Goal: Task Accomplishment & Management: Manage account settings

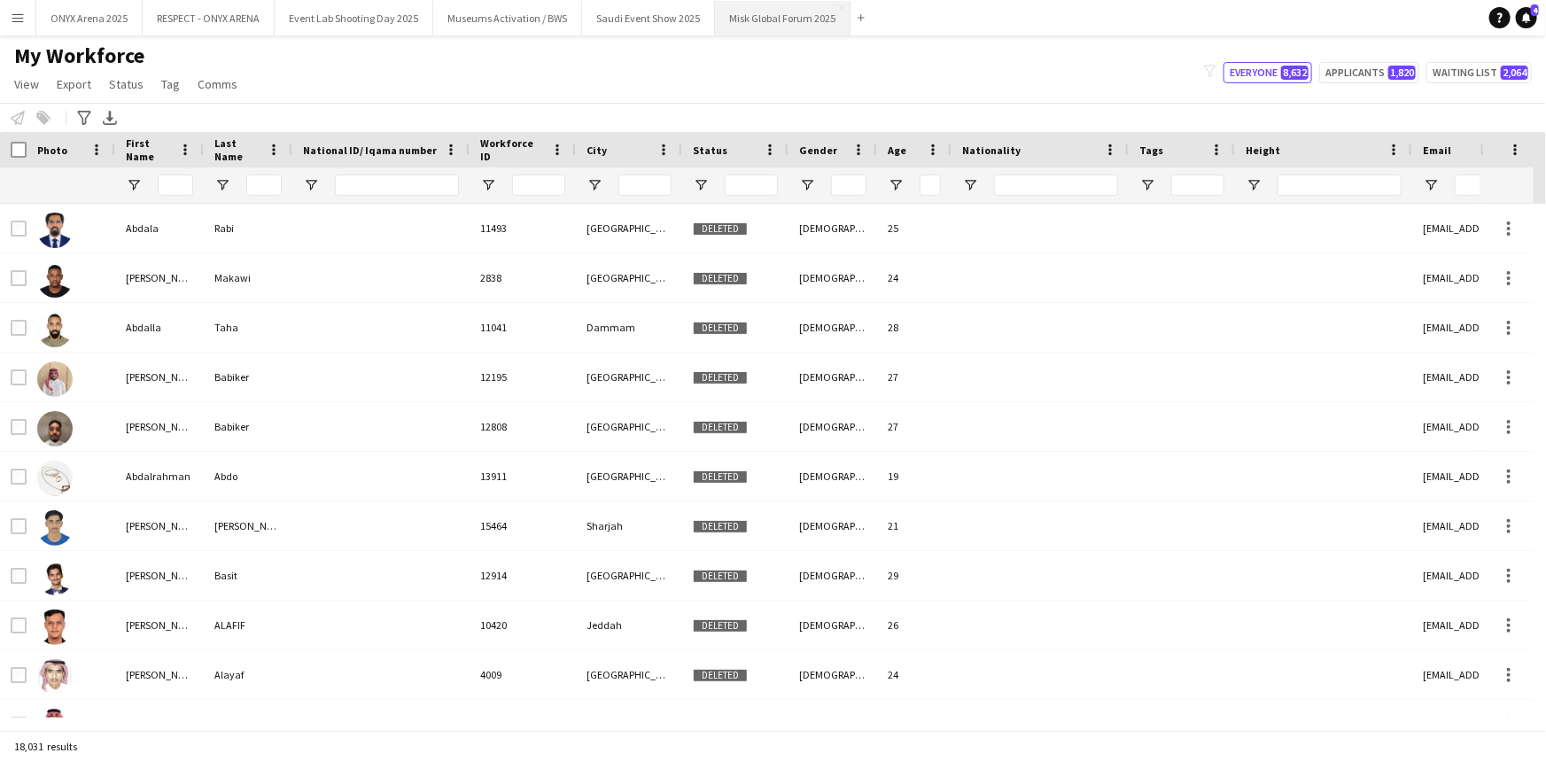
click at [769, 20] on button "Misk Global Forum 2025 Close" at bounding box center [783, 18] width 136 height 35
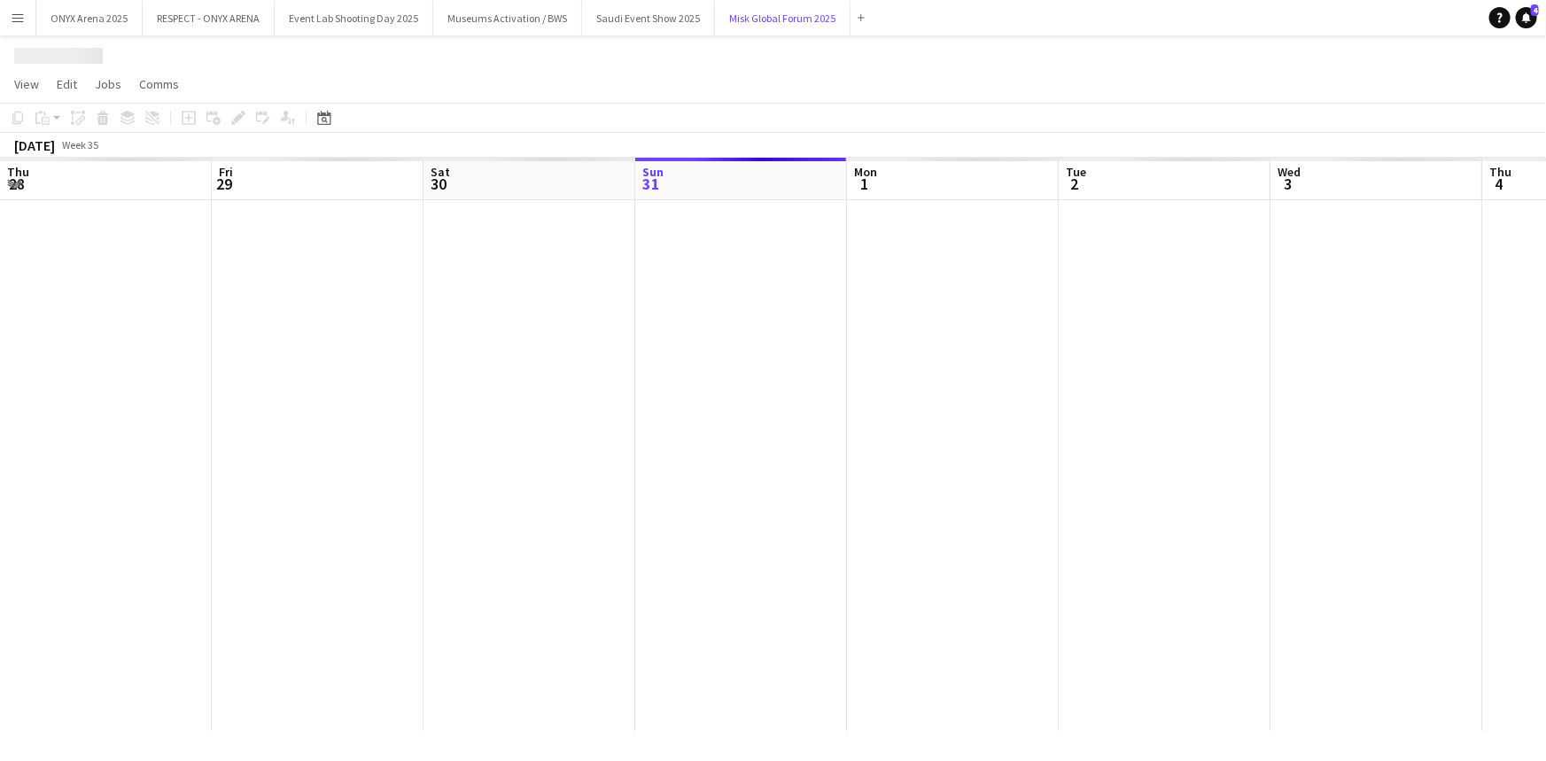
scroll to position [0, 423]
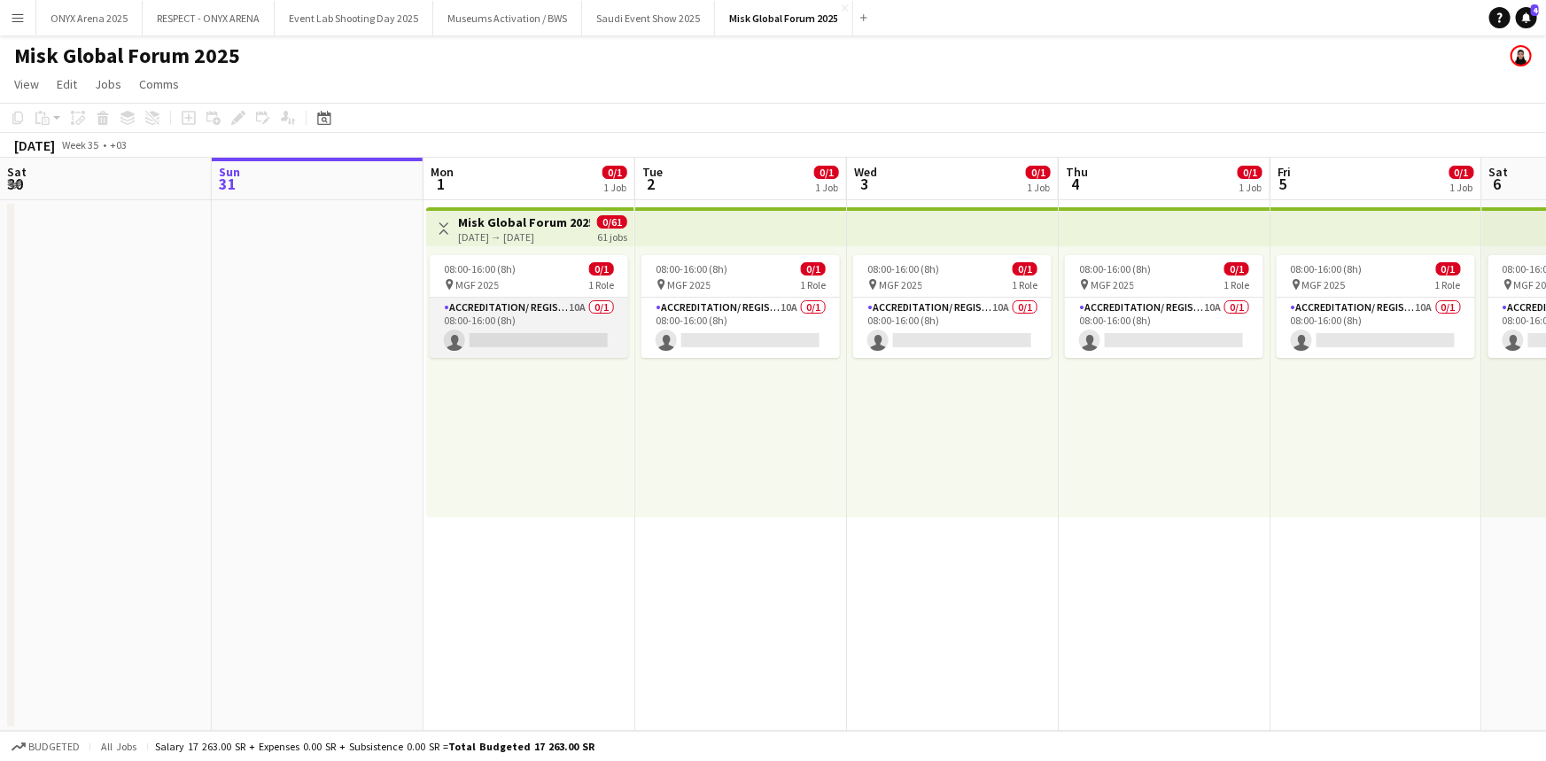
click at [528, 307] on app-card-role "Accreditation/ Registration / Ticketing 10A 0/1 08:00-16:00 (8h) single-neutral…" at bounding box center [529, 328] width 198 height 60
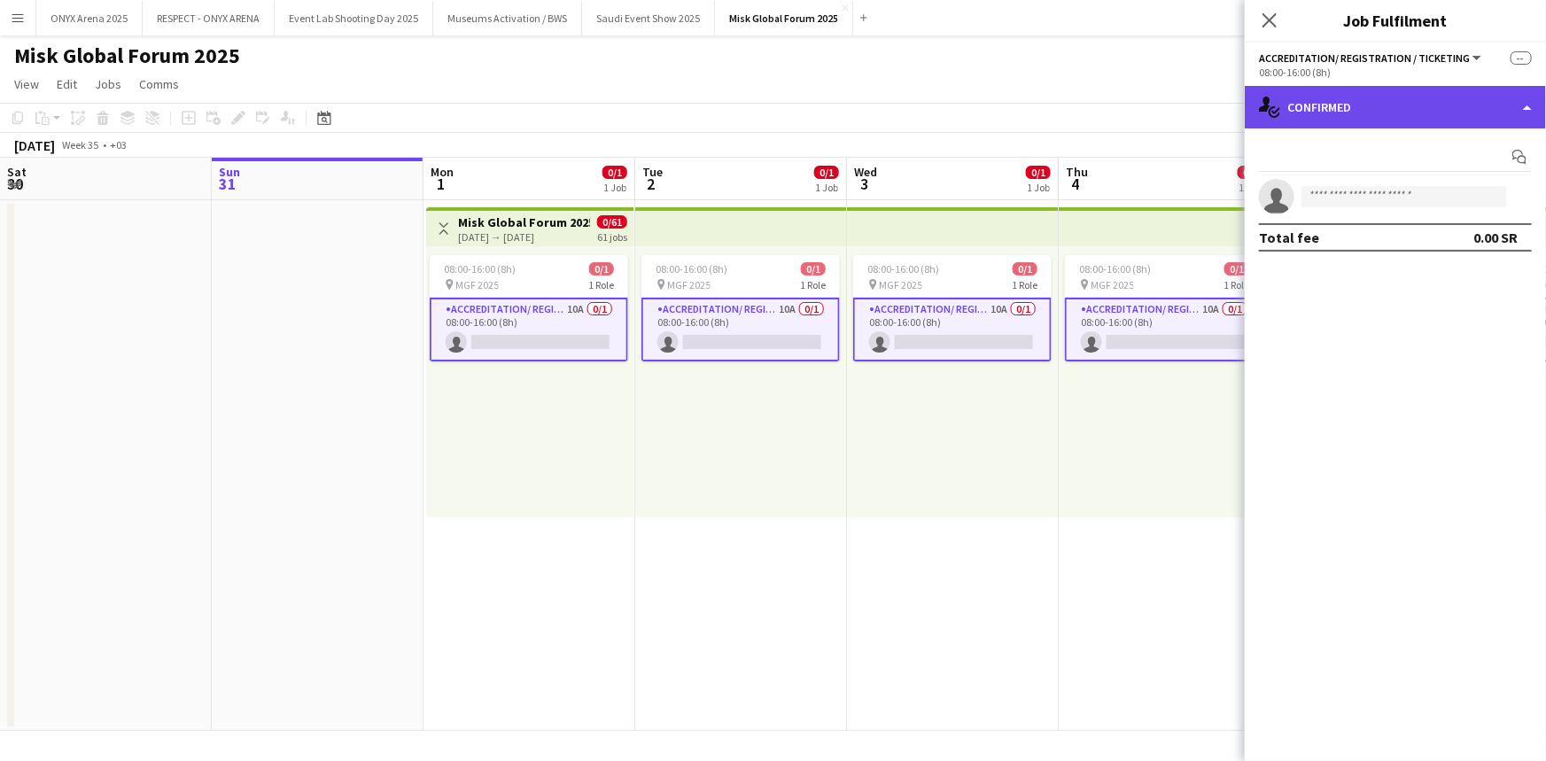
click at [1408, 103] on div "single-neutral-actions-check-2 Confirmed" at bounding box center [1395, 107] width 301 height 43
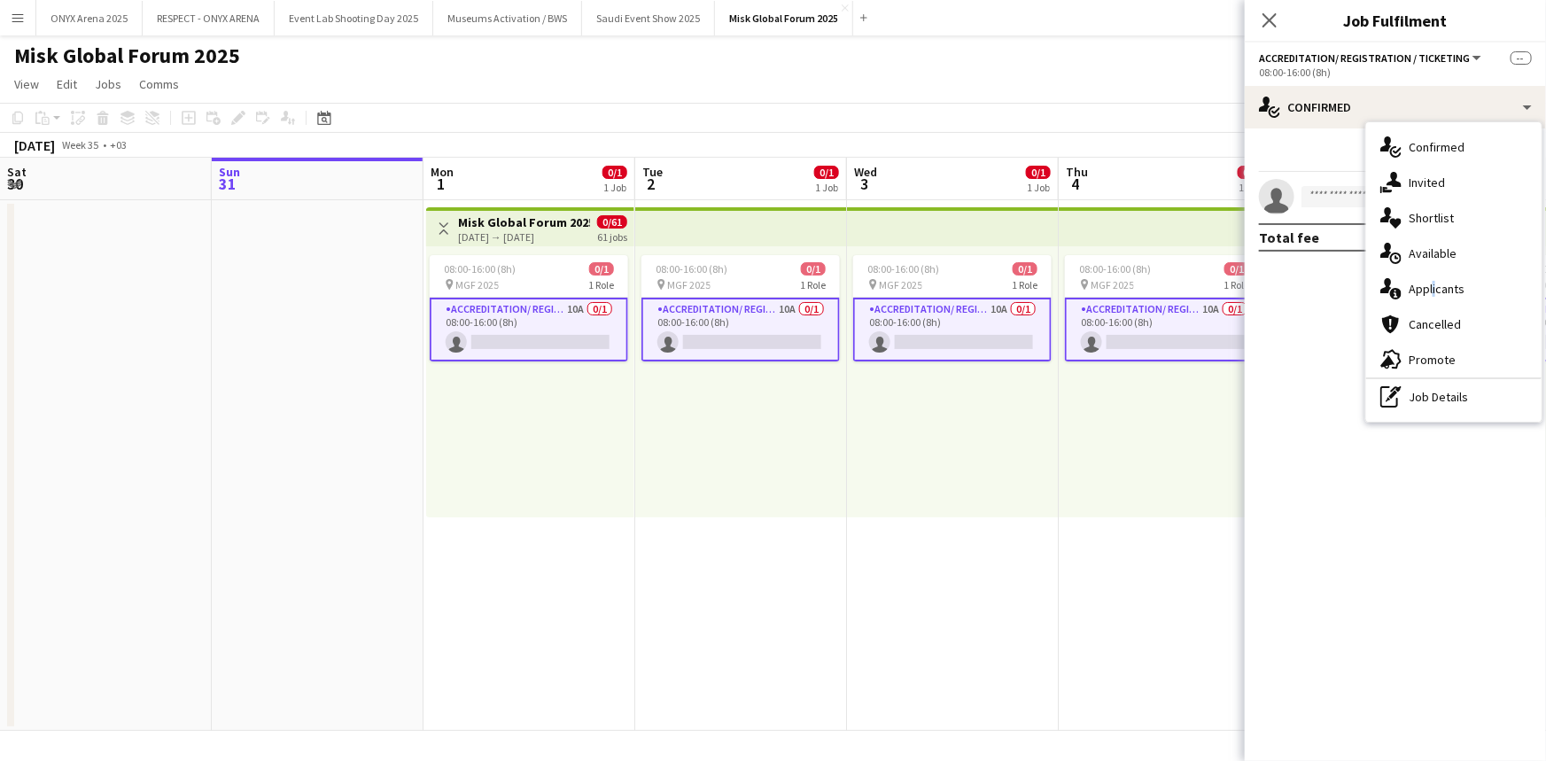
click at [1430, 282] on div "single-neutral-actions-information Applicants" at bounding box center [1453, 288] width 175 height 35
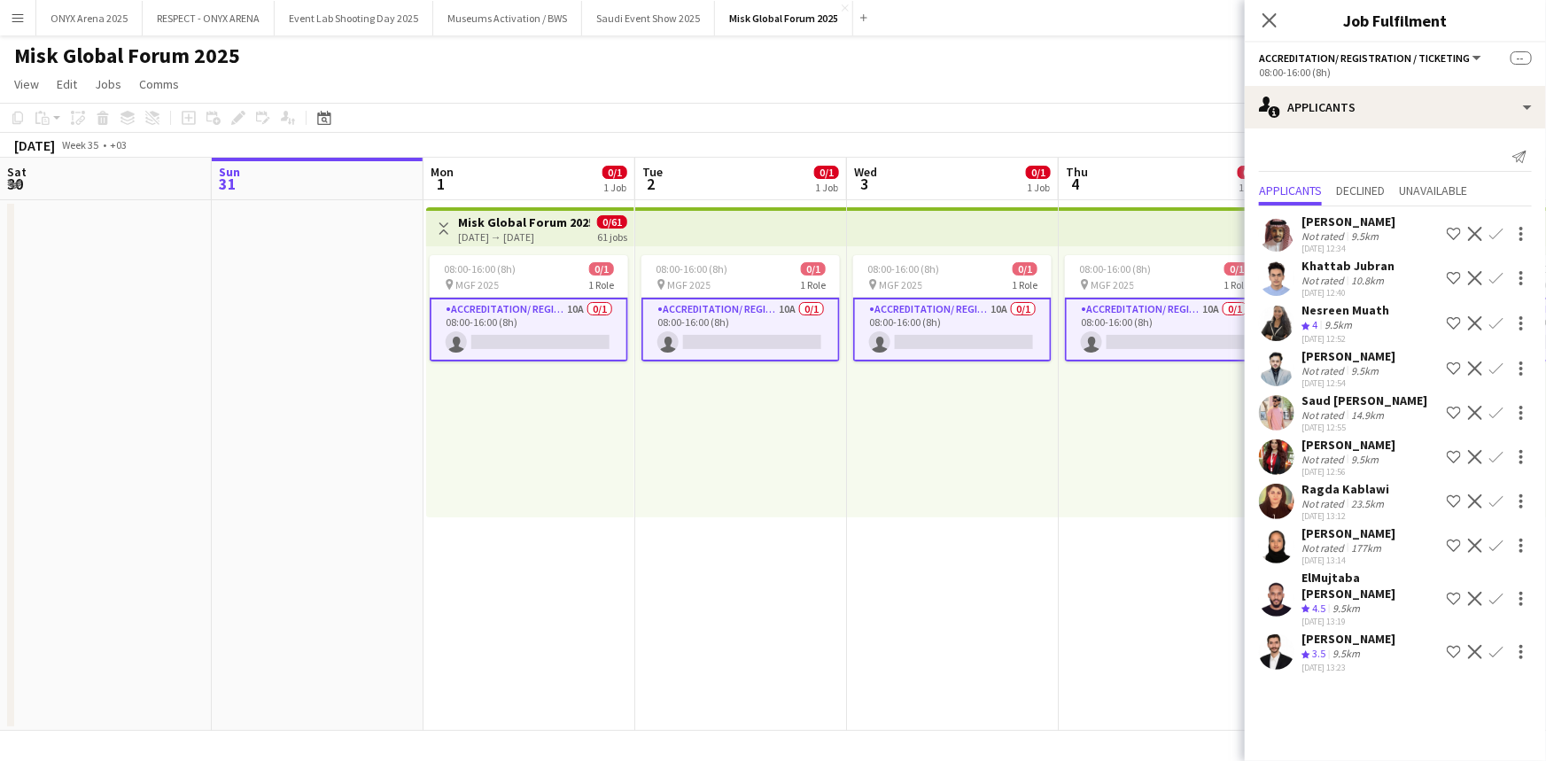
click at [1451, 366] on app-icon "Shortlist crew" at bounding box center [1454, 368] width 14 height 14
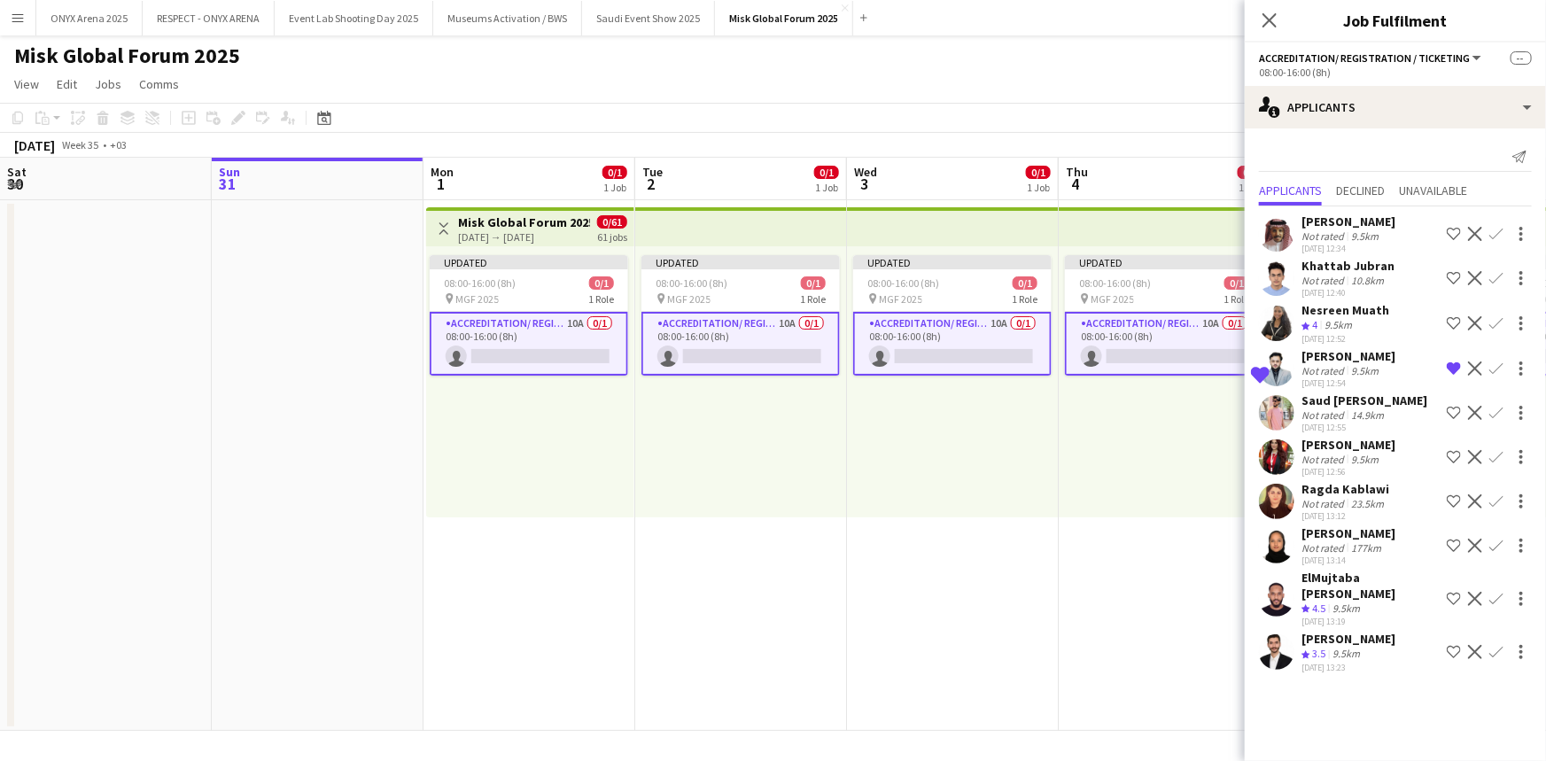
click at [1451, 592] on app-icon "Shortlist crew" at bounding box center [1454, 599] width 14 height 14
click at [1455, 645] on app-icon "Shortlist crew" at bounding box center [1454, 652] width 14 height 14
click at [1267, 12] on icon "Close pop-in" at bounding box center [1269, 20] width 17 height 17
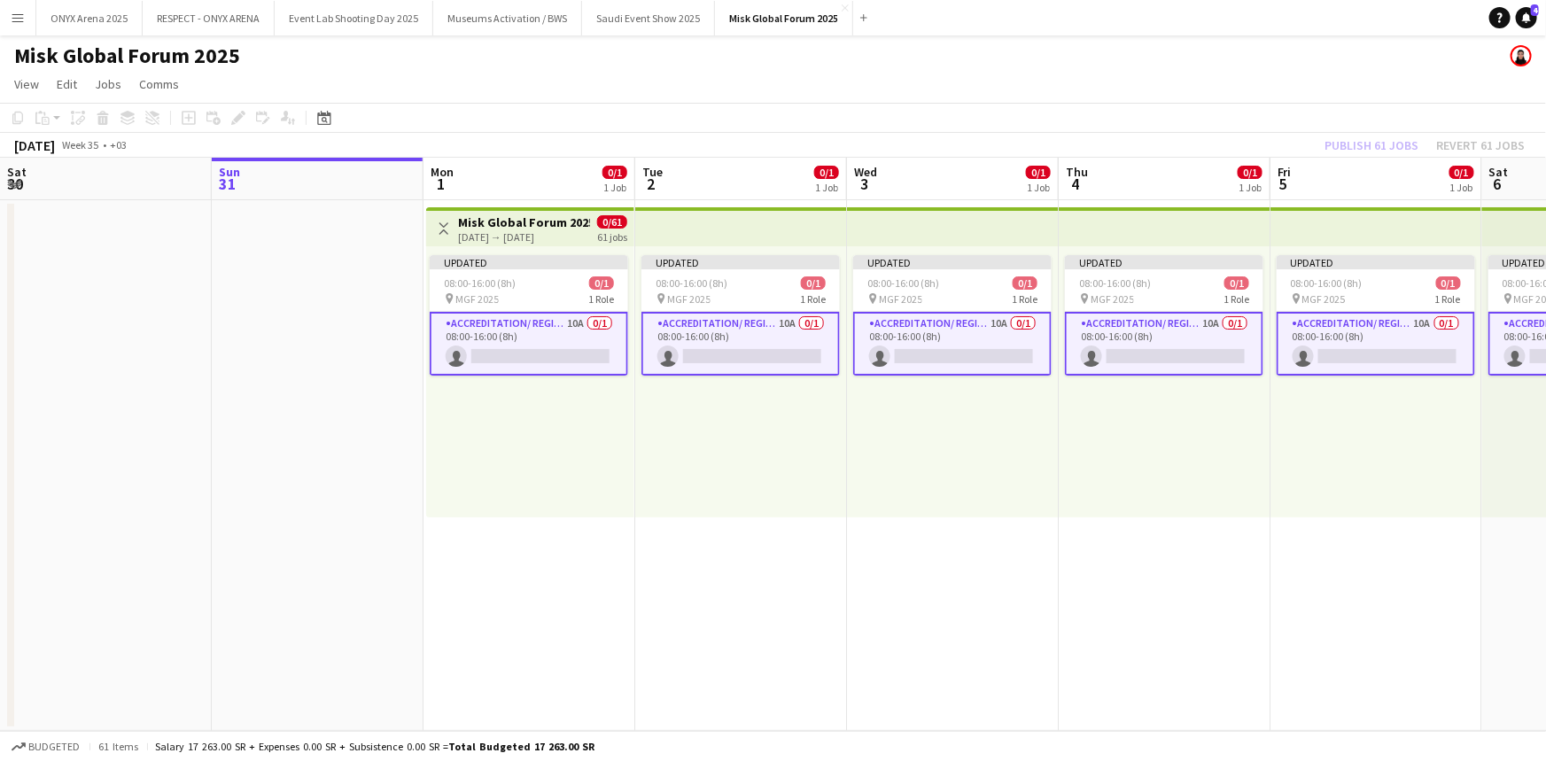
click at [12, 16] on app-icon "Menu" at bounding box center [18, 18] width 14 height 14
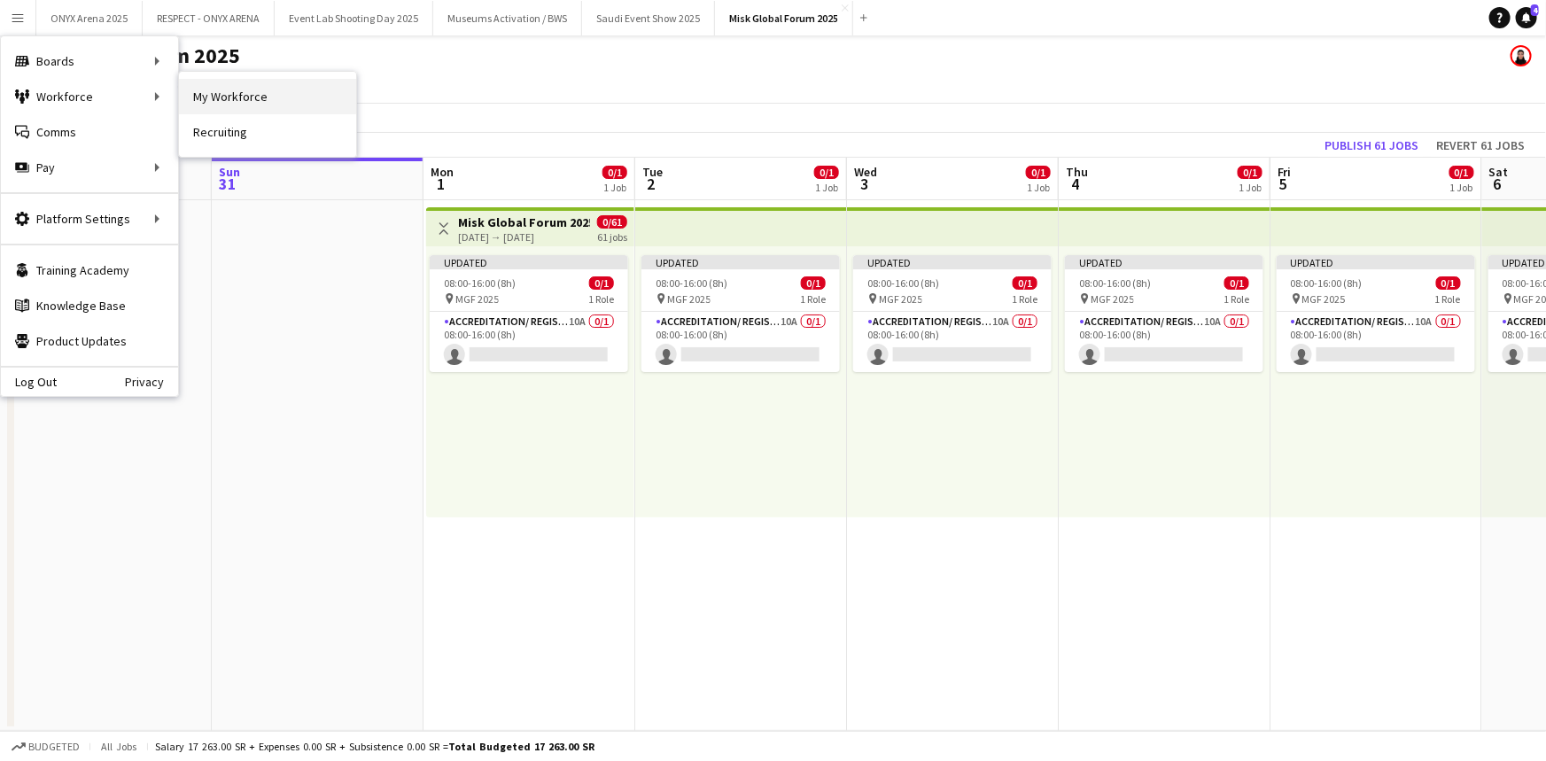
click at [205, 106] on link "My Workforce" at bounding box center [267, 96] width 177 height 35
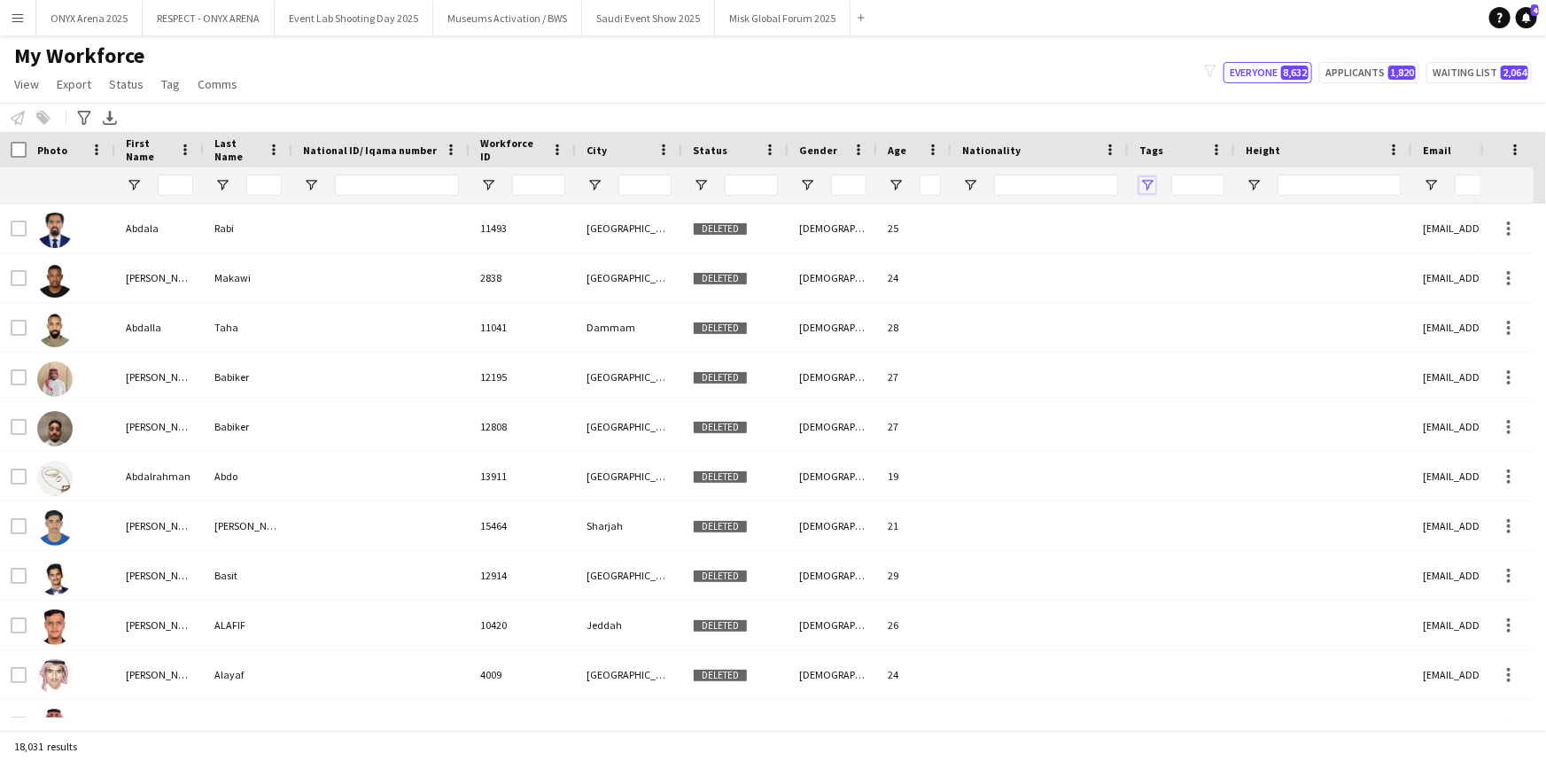
click at [1144, 181] on span "Open Filter Menu" at bounding box center [1147, 185] width 16 height 16
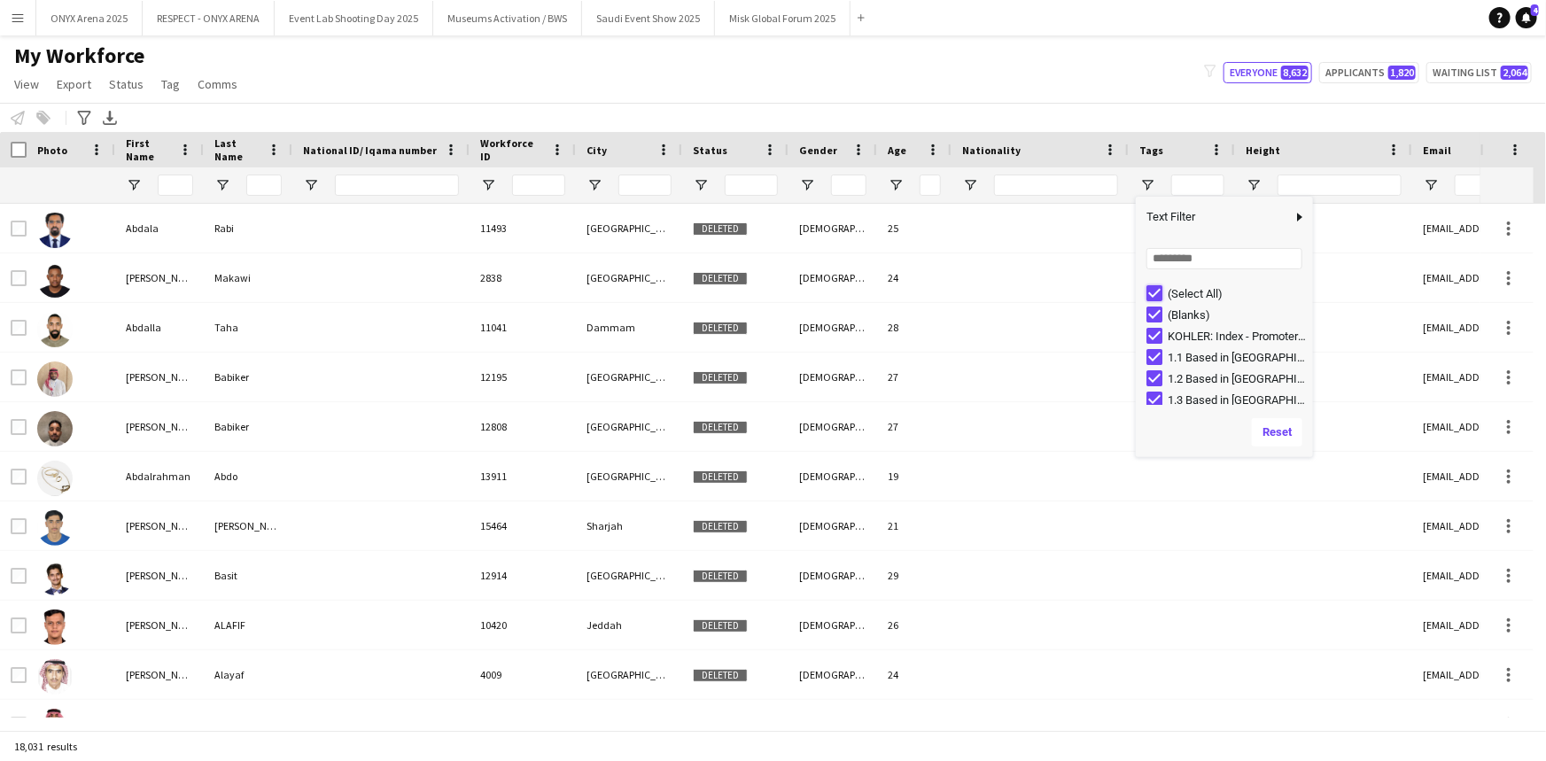
type input "***"
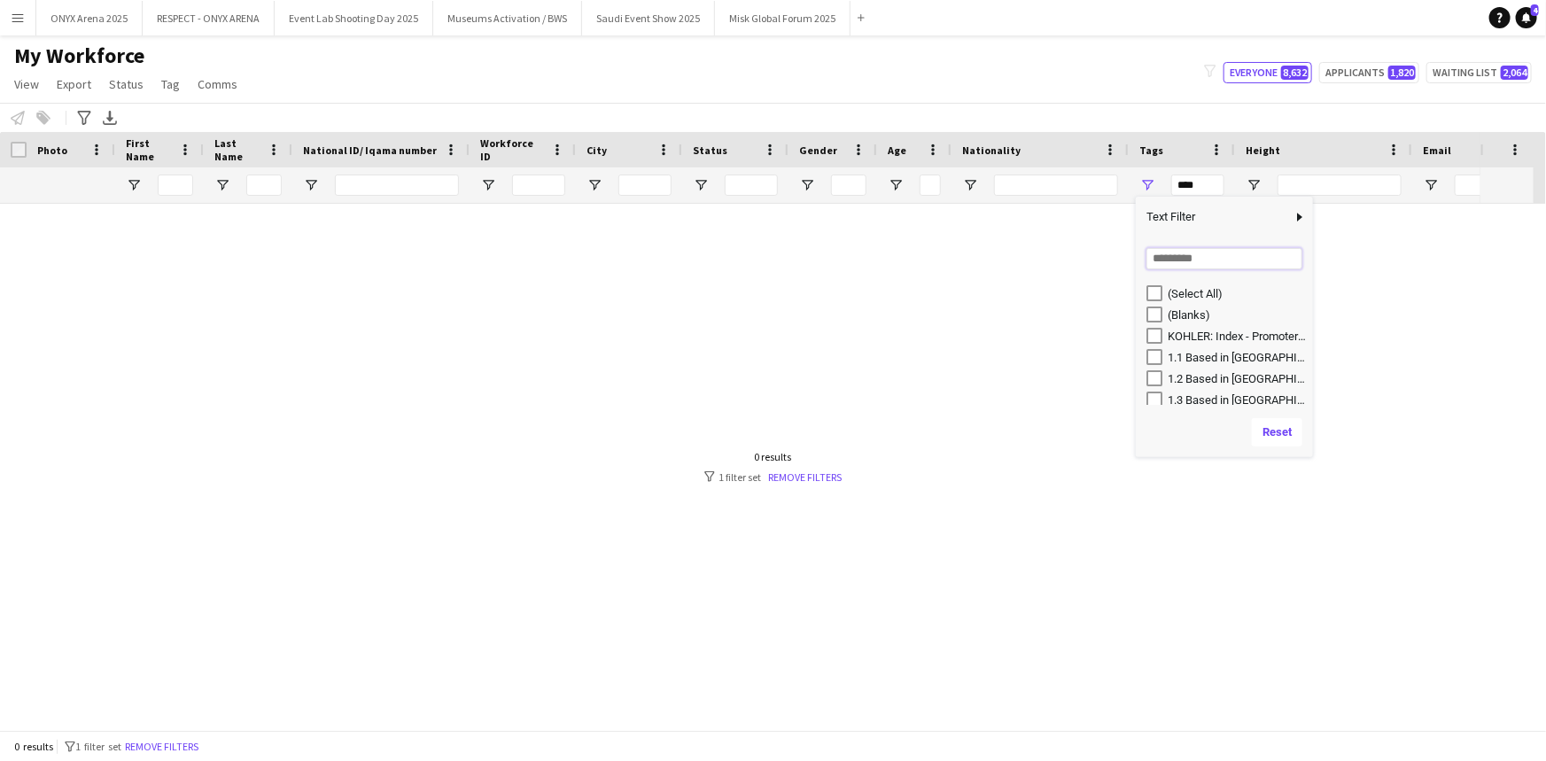
click at [1172, 257] on input "Search filter values" at bounding box center [1224, 258] width 156 height 21
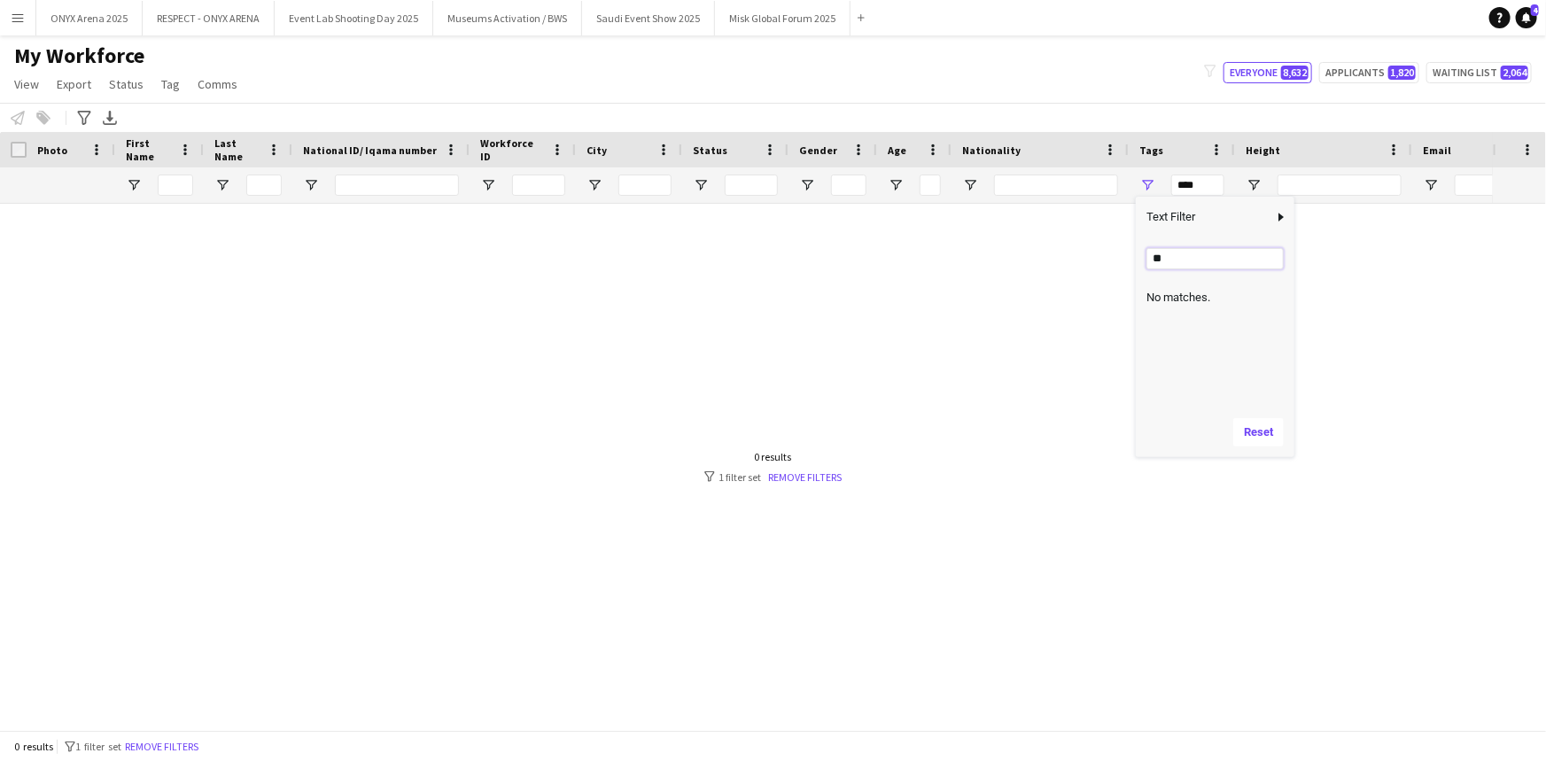
type input "*"
type input "**"
type input "**********"
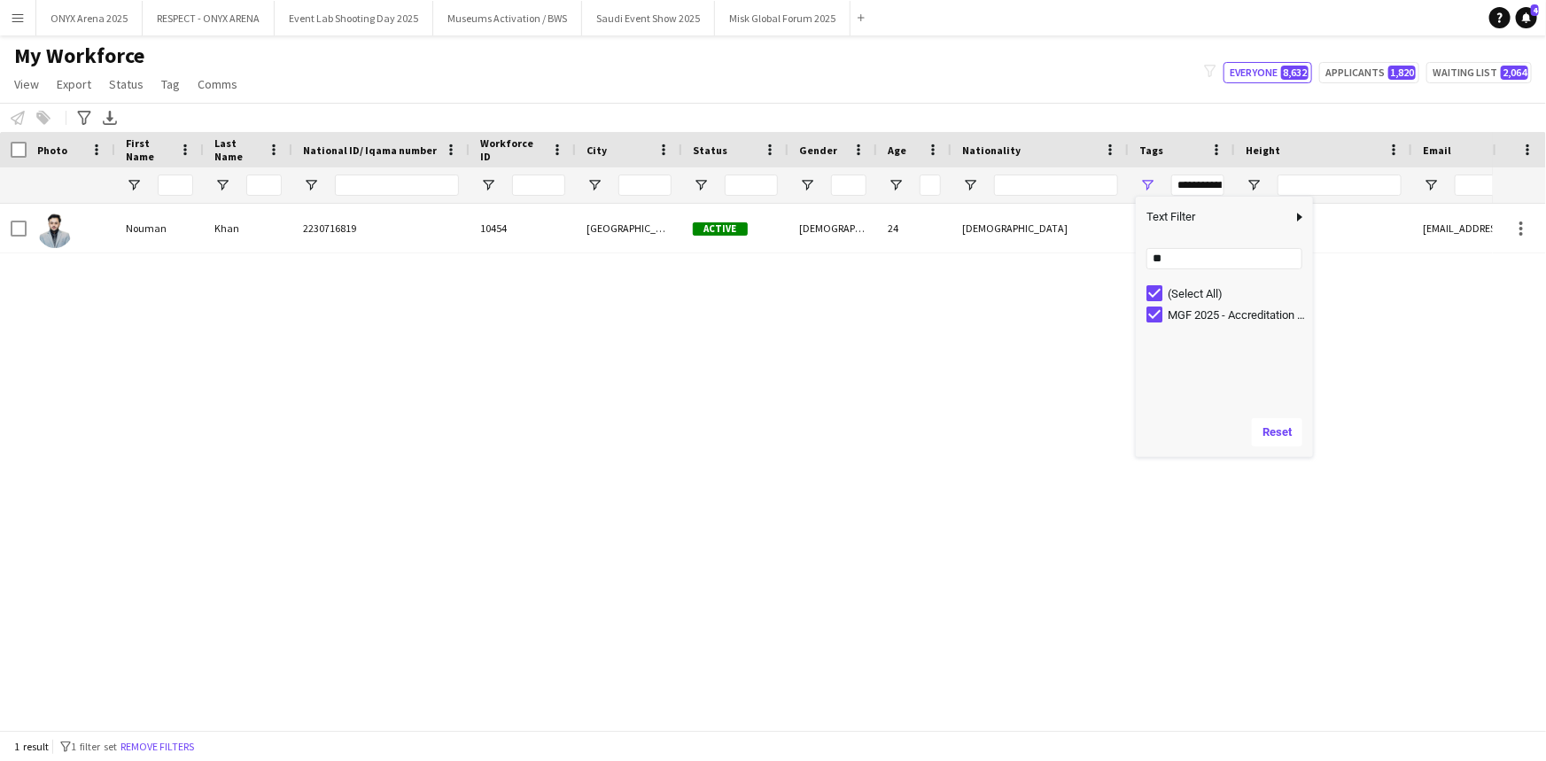
click at [986, 89] on div "My Workforce View Views Default view R4ven New view Update view Delete view Edi…" at bounding box center [773, 73] width 1546 height 60
click at [162, 749] on button "Remove filters" at bounding box center [157, 746] width 81 height 19
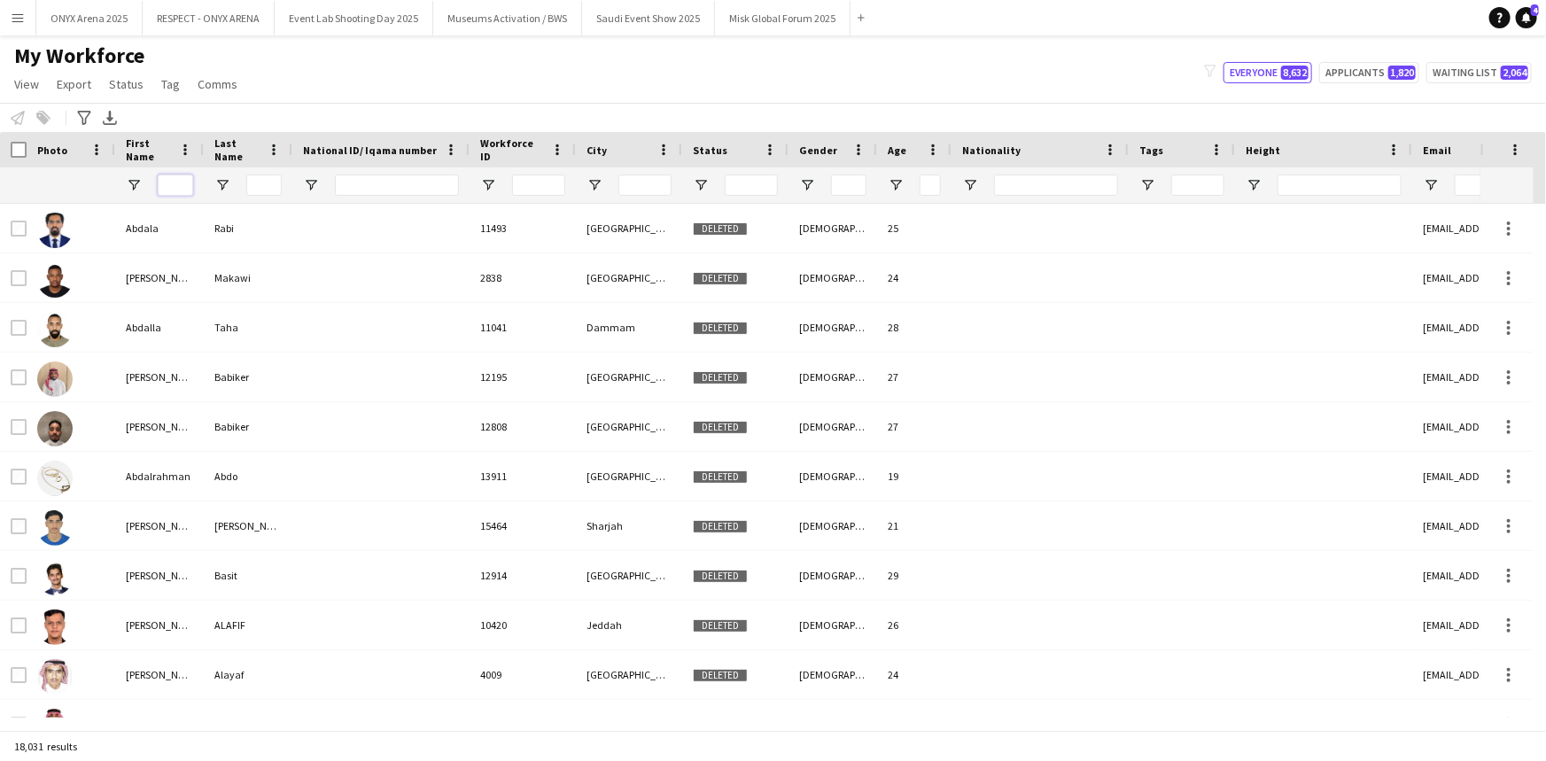
click at [187, 186] on input "First Name Filter Input" at bounding box center [175, 185] width 35 height 21
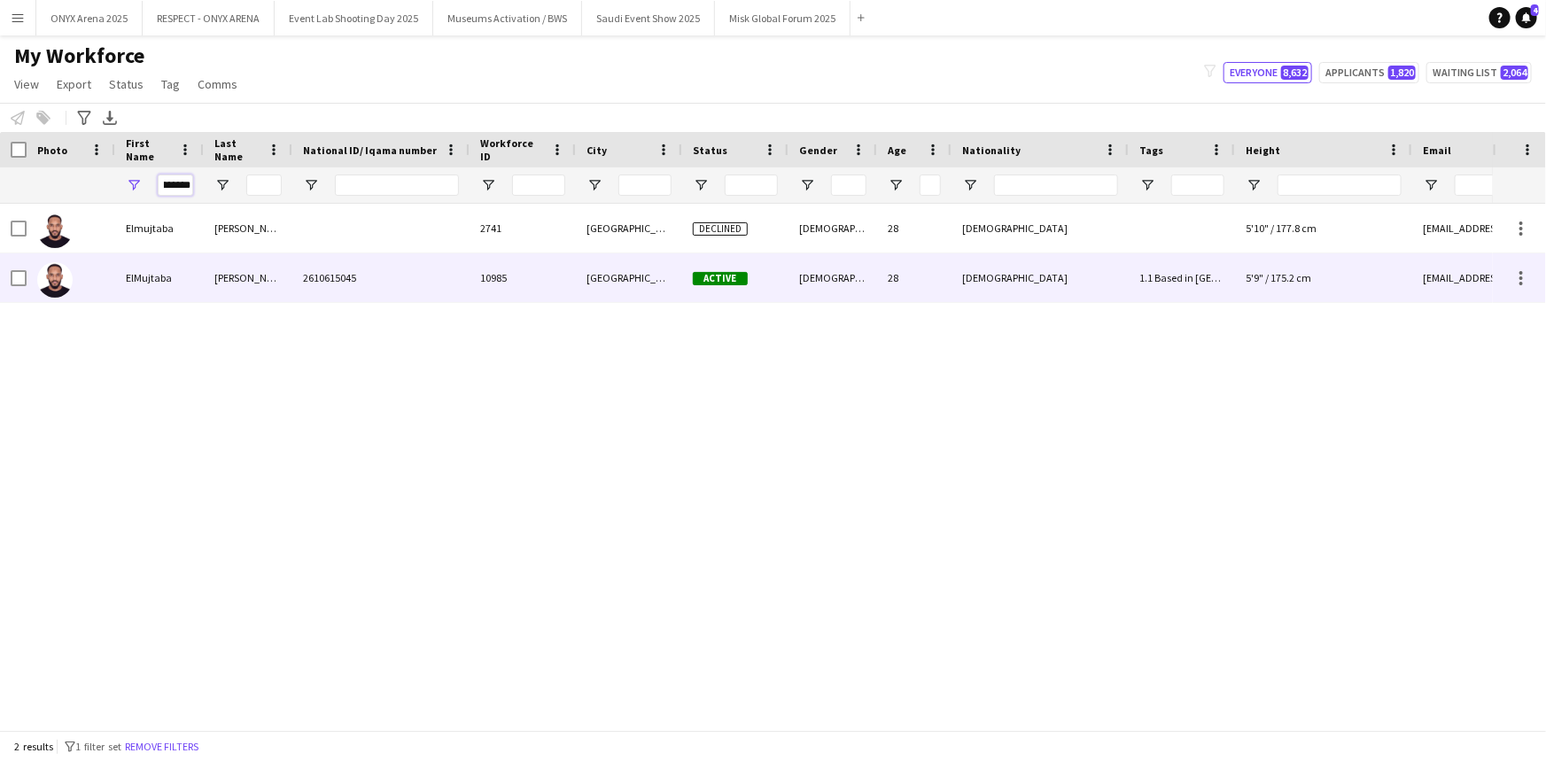
type input "*********"
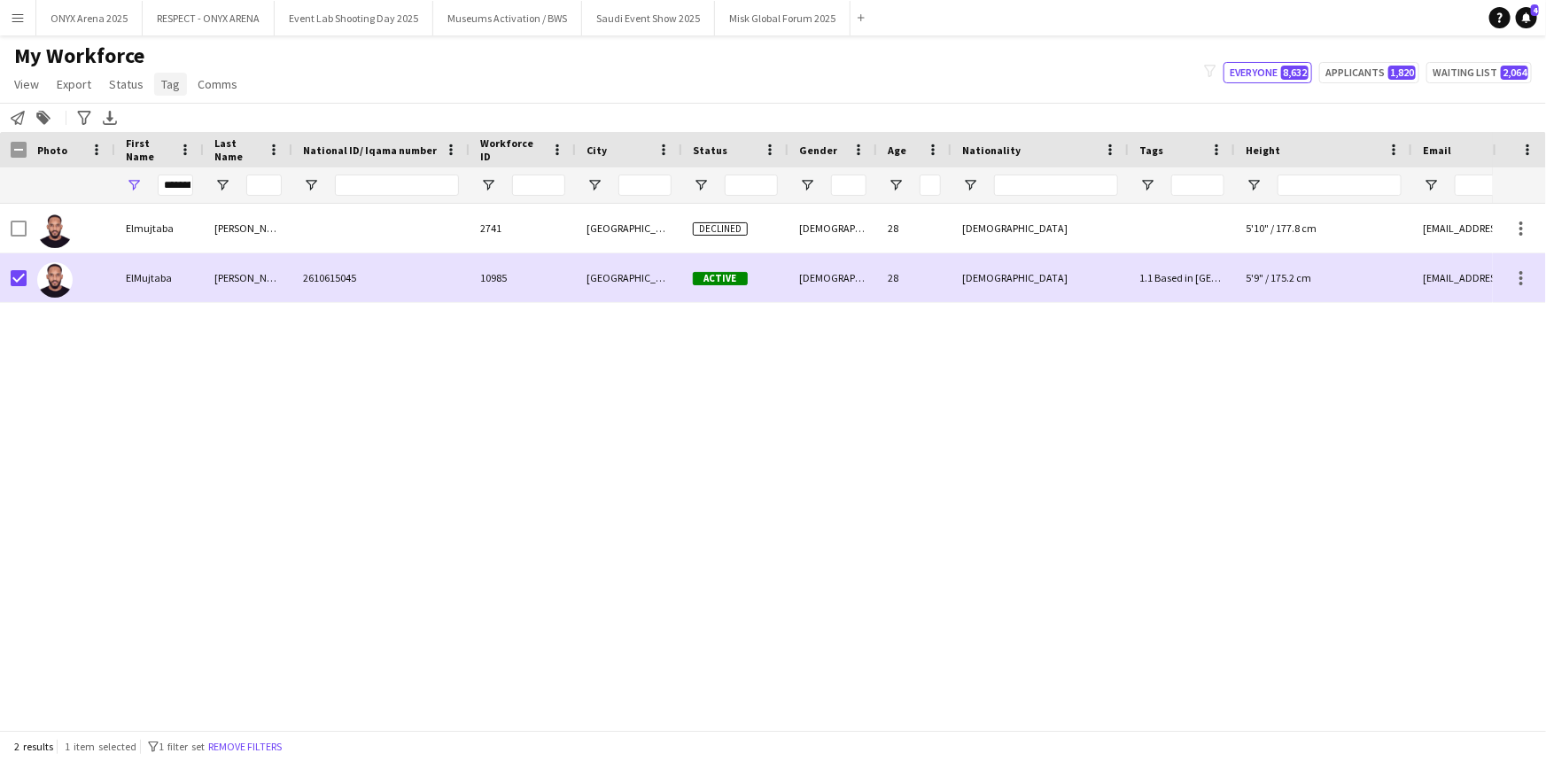
click at [167, 82] on span "Tag" at bounding box center [170, 84] width 19 height 16
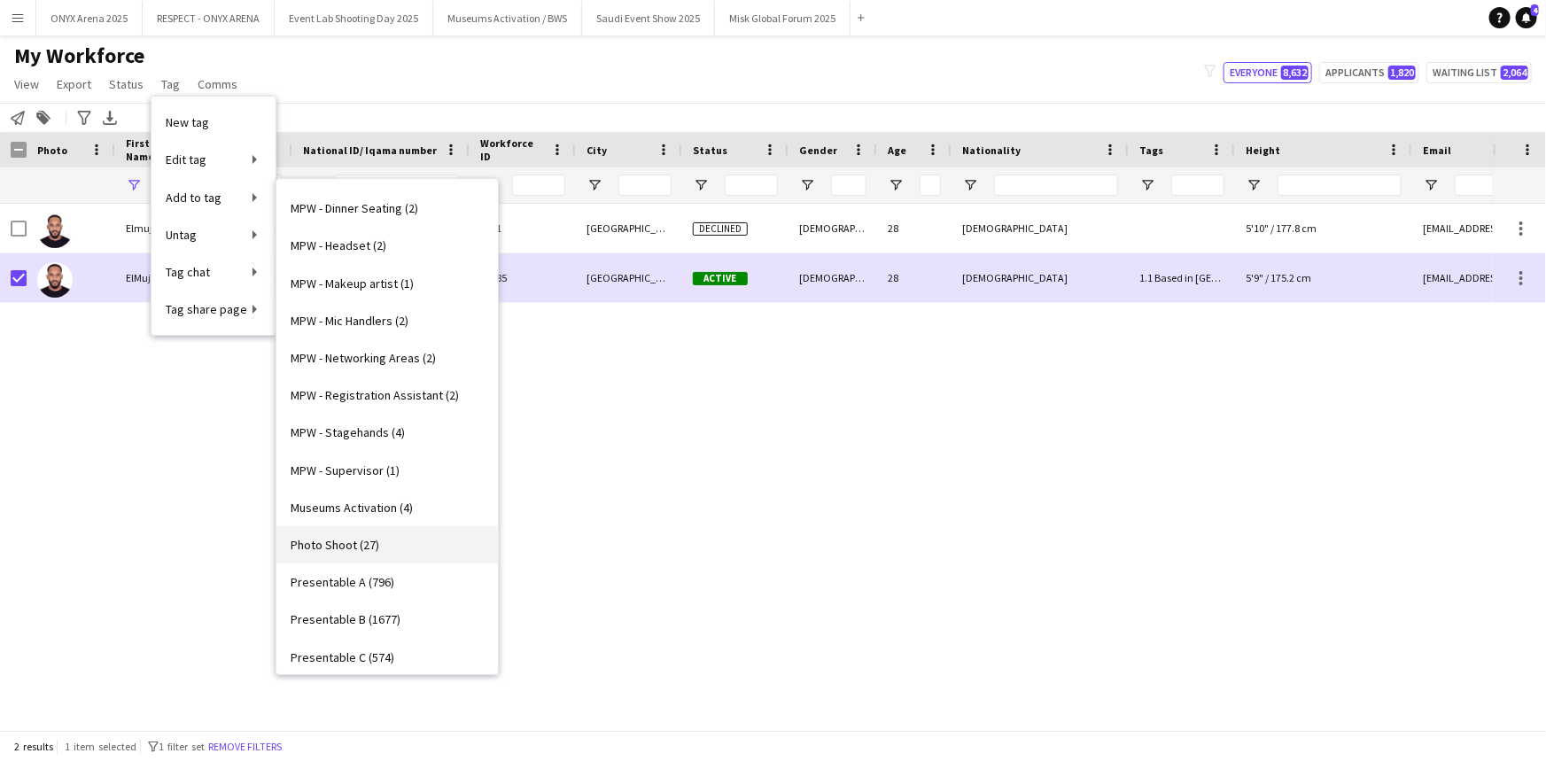
scroll to position [725, 0]
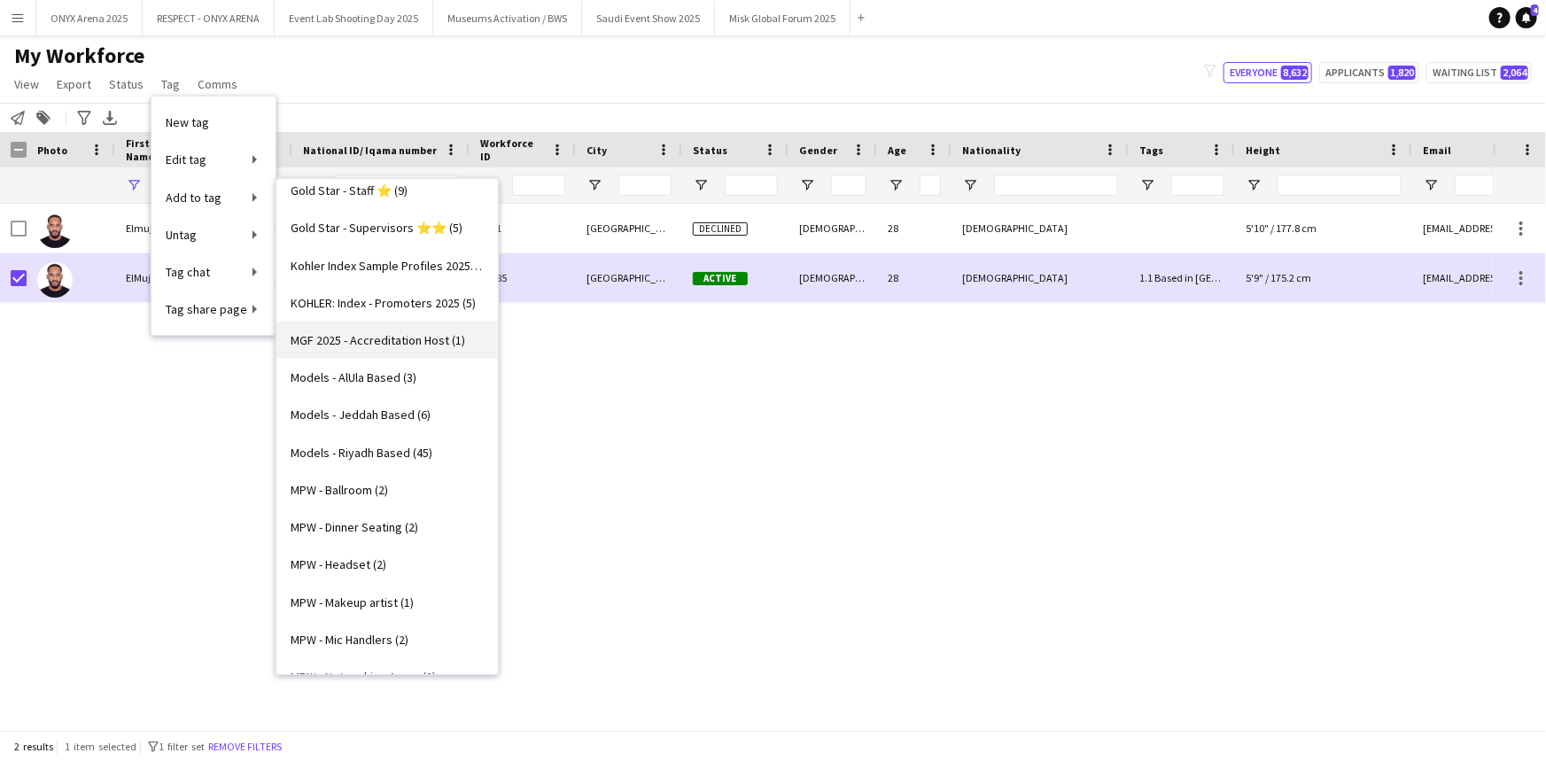
click at [361, 345] on span "MGF 2025 - Accreditation Host (1)" at bounding box center [378, 340] width 175 height 16
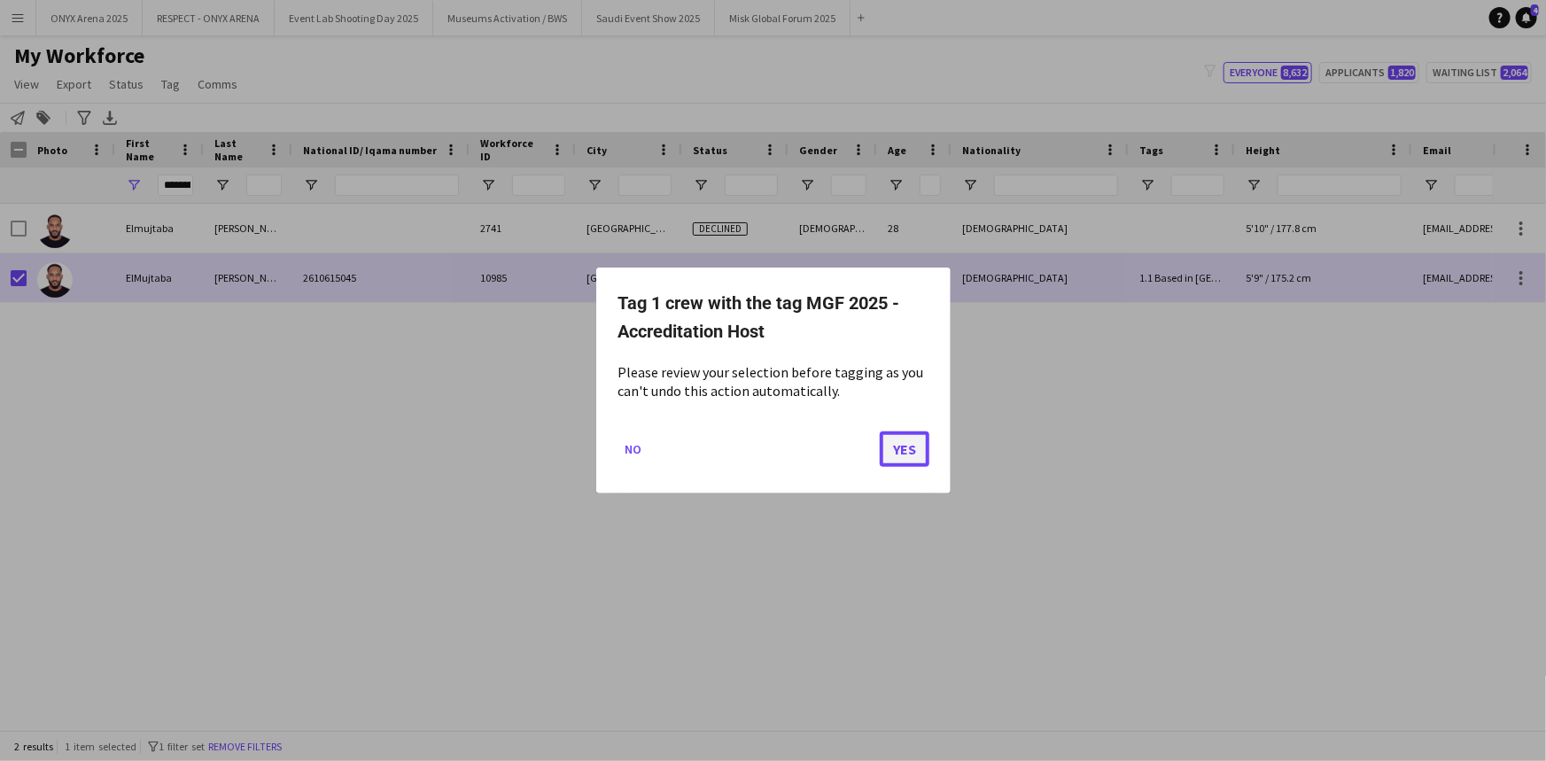
drag, startPoint x: 896, startPoint y: 446, endPoint x: 886, endPoint y: 448, distance: 10.8
click at [895, 447] on button "Yes" at bounding box center [905, 448] width 50 height 35
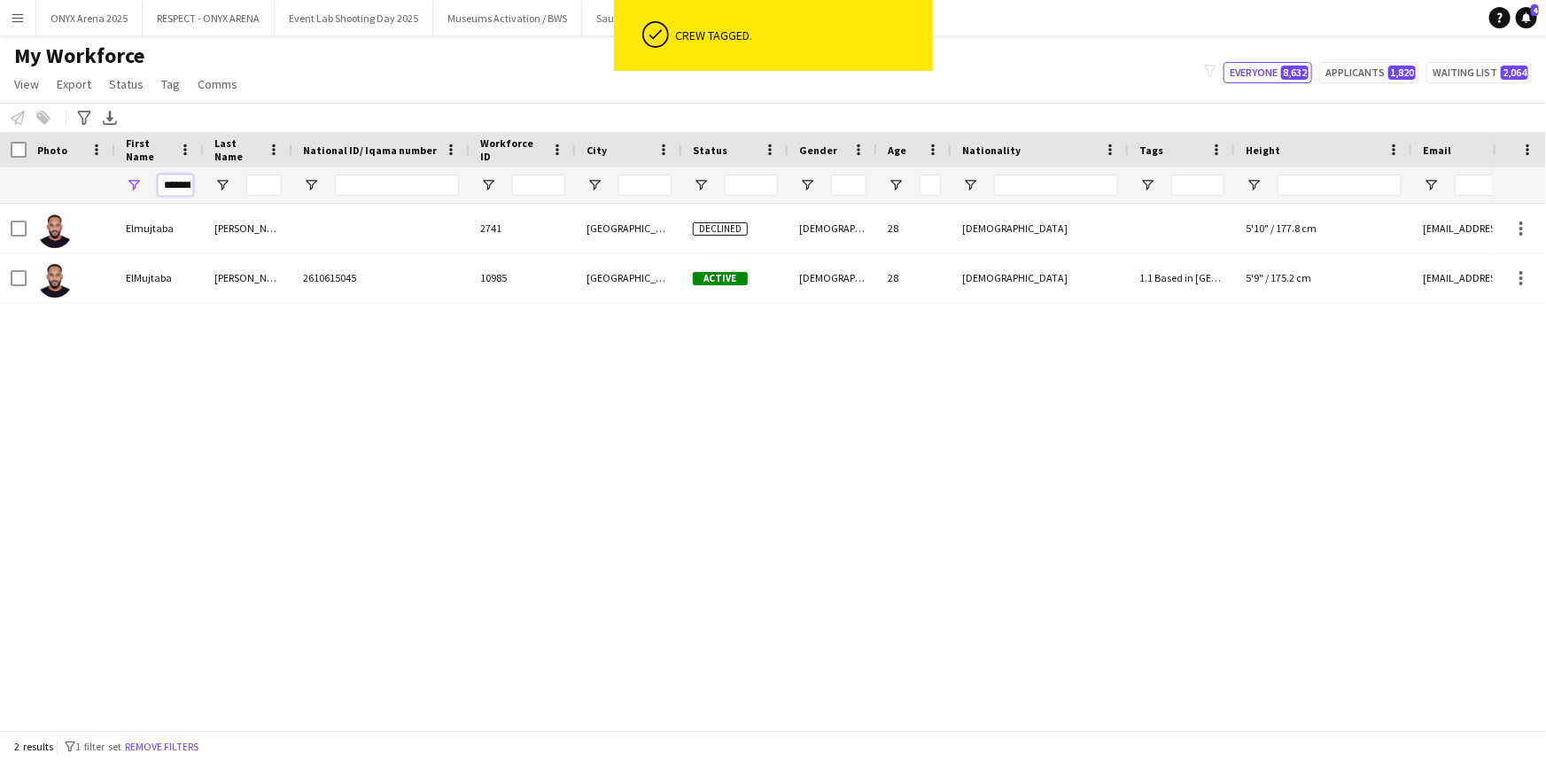
scroll to position [0, 18]
drag, startPoint x: 161, startPoint y: 182, endPoint x: 200, endPoint y: 189, distance: 39.5
click at [200, 189] on div "*********" at bounding box center [159, 184] width 89 height 35
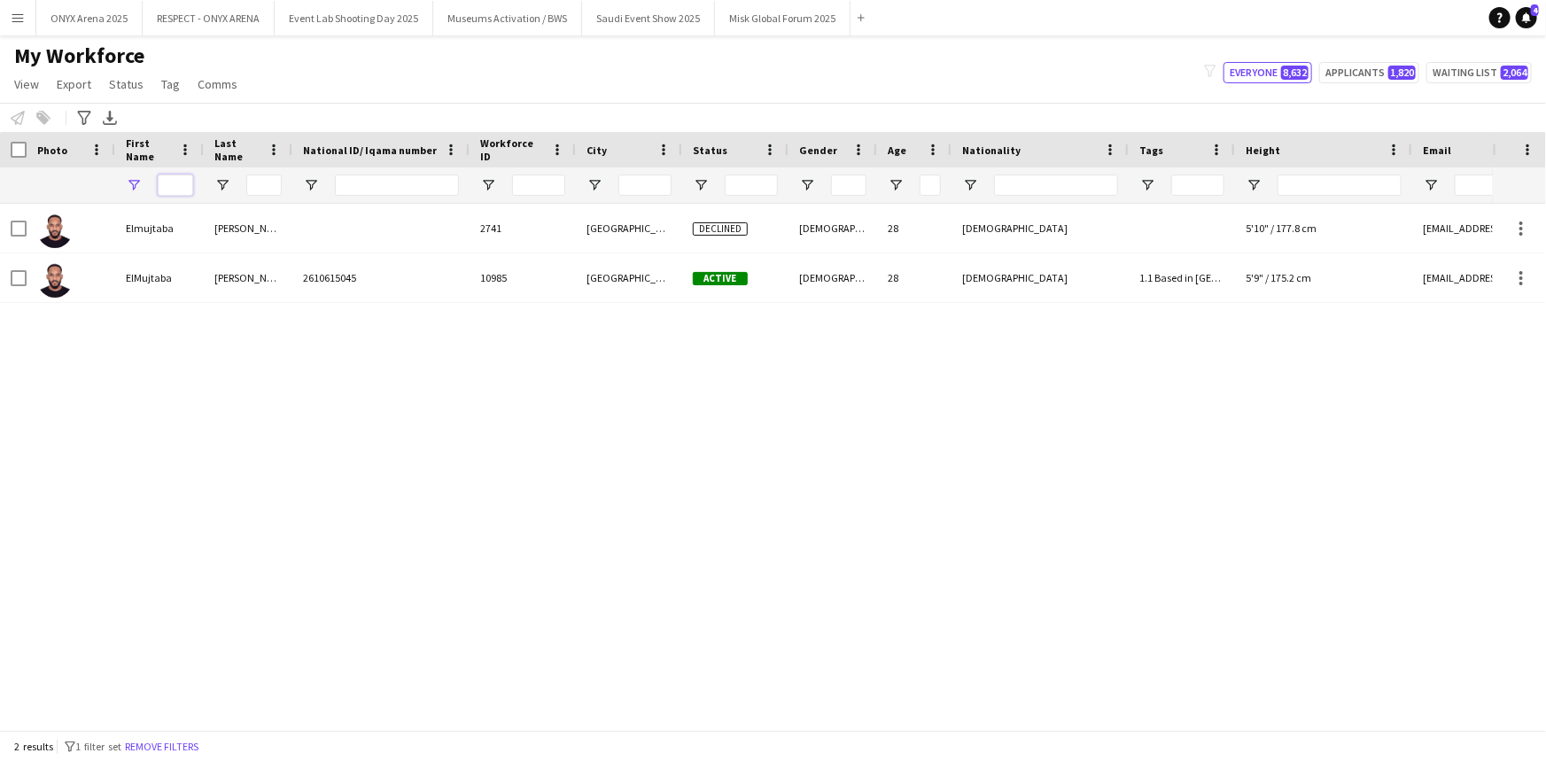
scroll to position [0, 0]
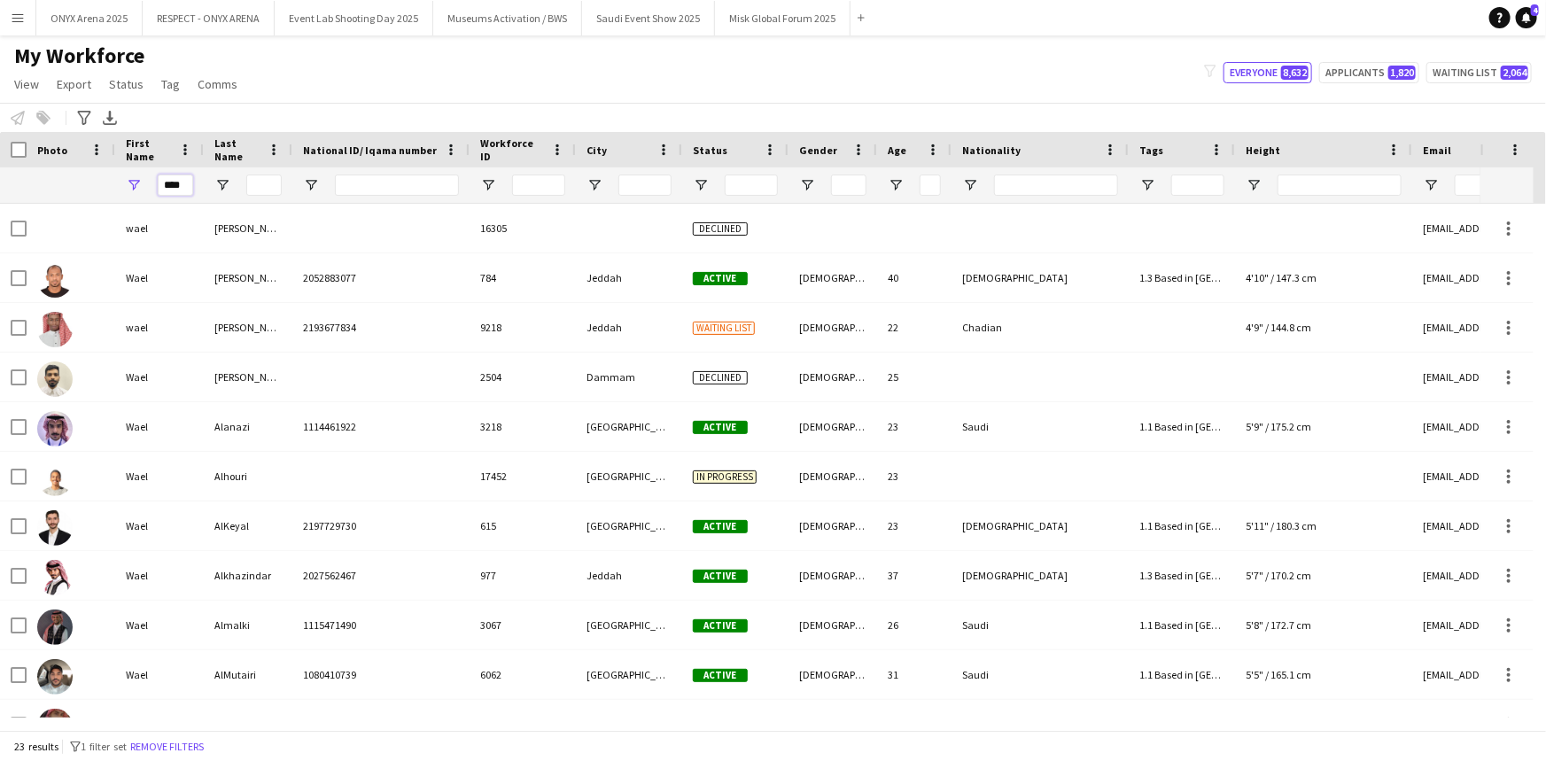
type input "****"
click at [276, 185] on input "Last Name Filter Input" at bounding box center [263, 185] width 35 height 21
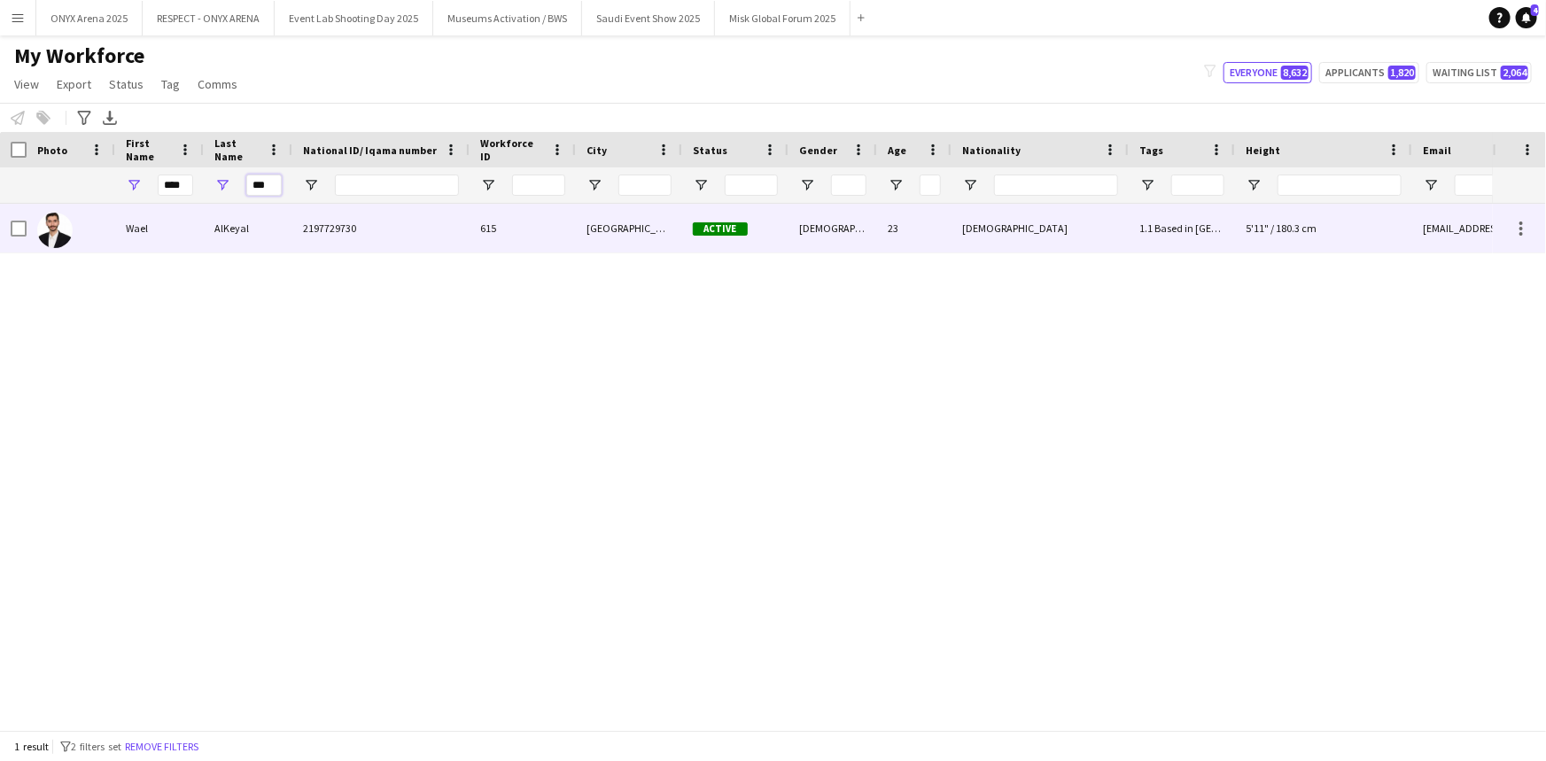
type input "***"
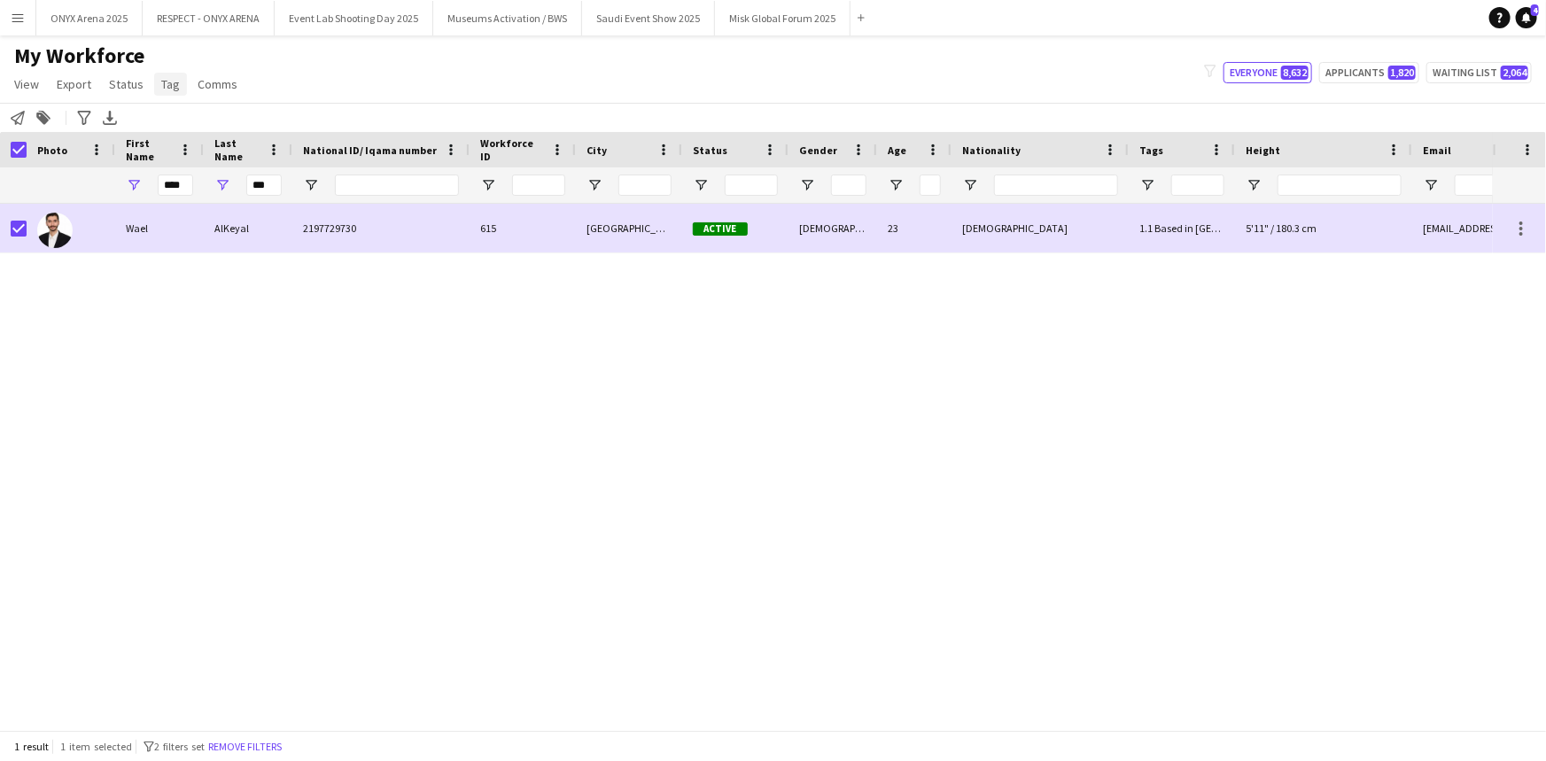
click at [166, 82] on span "Tag" at bounding box center [170, 84] width 19 height 16
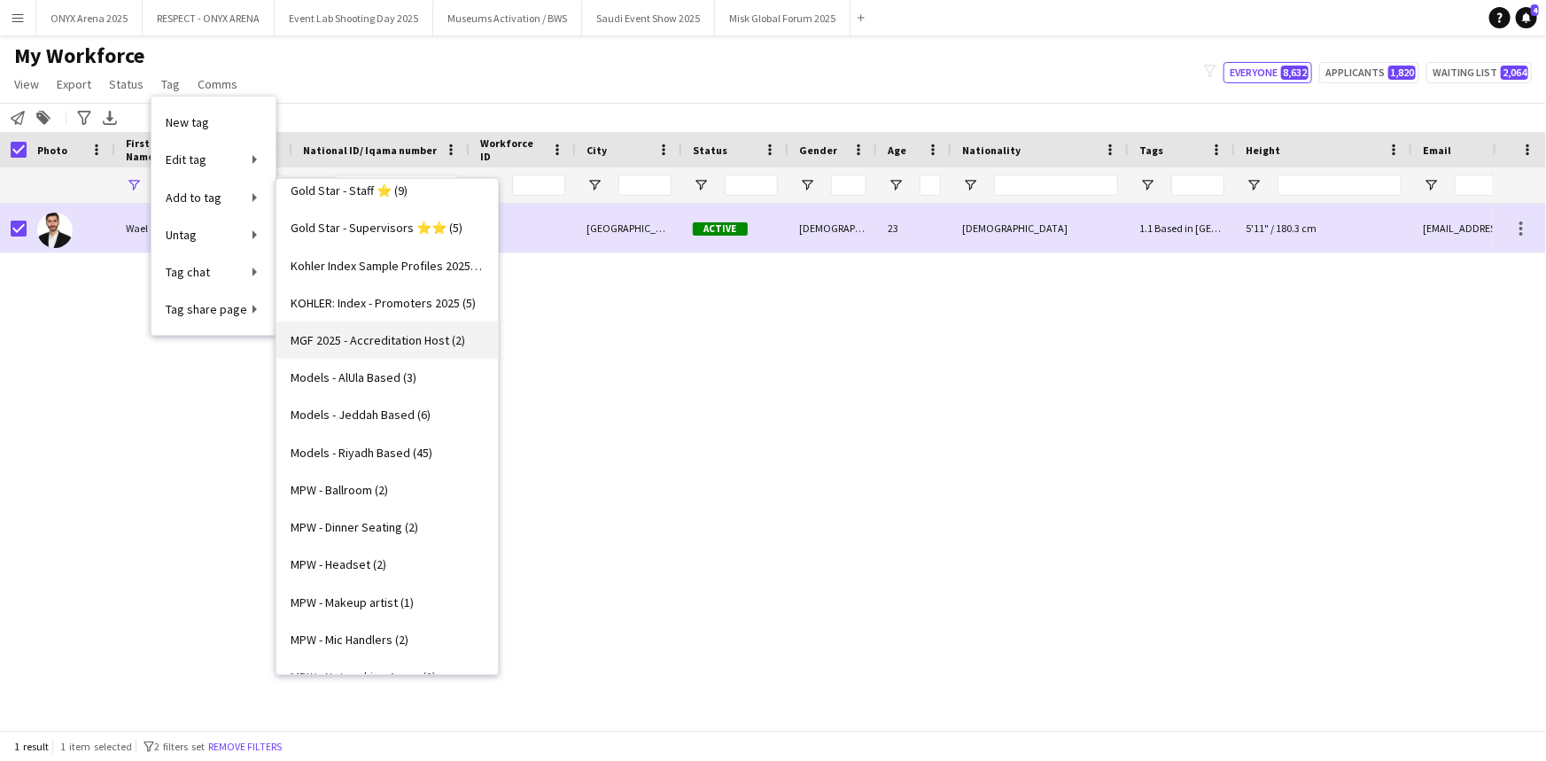
click at [332, 337] on span "MGF 2025 - Accreditation Host (2)" at bounding box center [378, 340] width 175 height 16
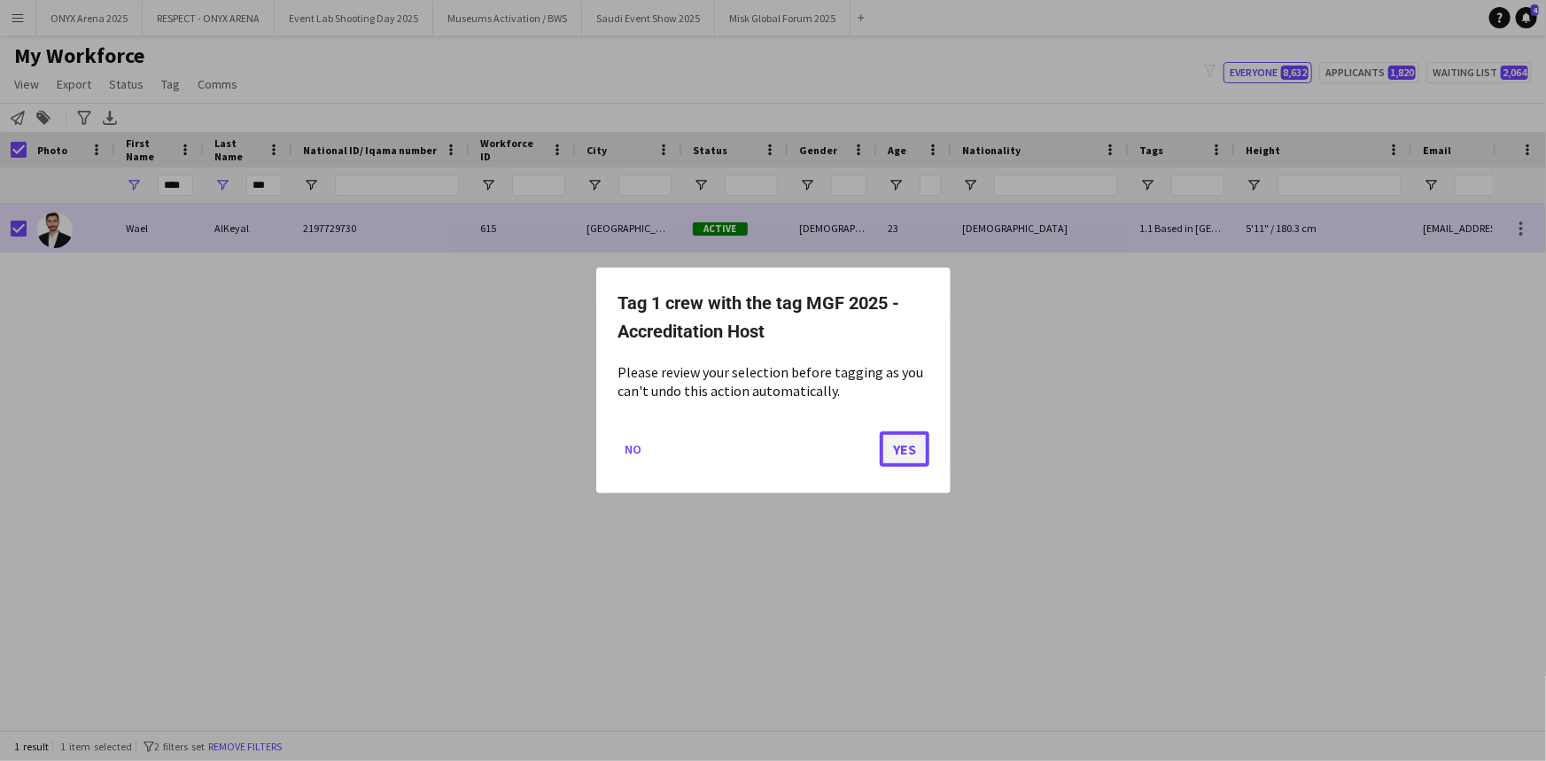
click at [889, 453] on button "Yes" at bounding box center [905, 448] width 50 height 35
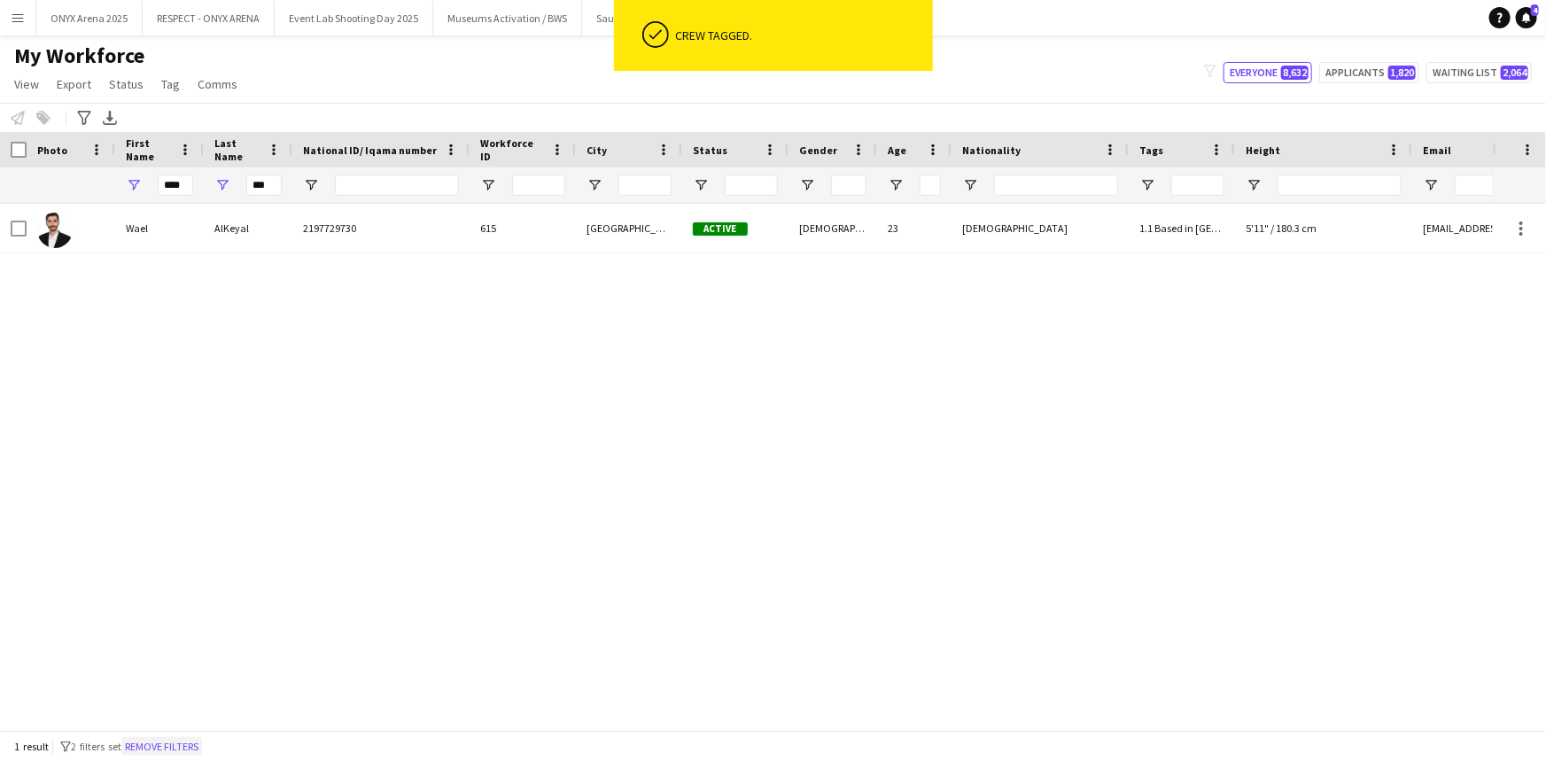
click at [202, 741] on button "Remove filters" at bounding box center [161, 746] width 81 height 19
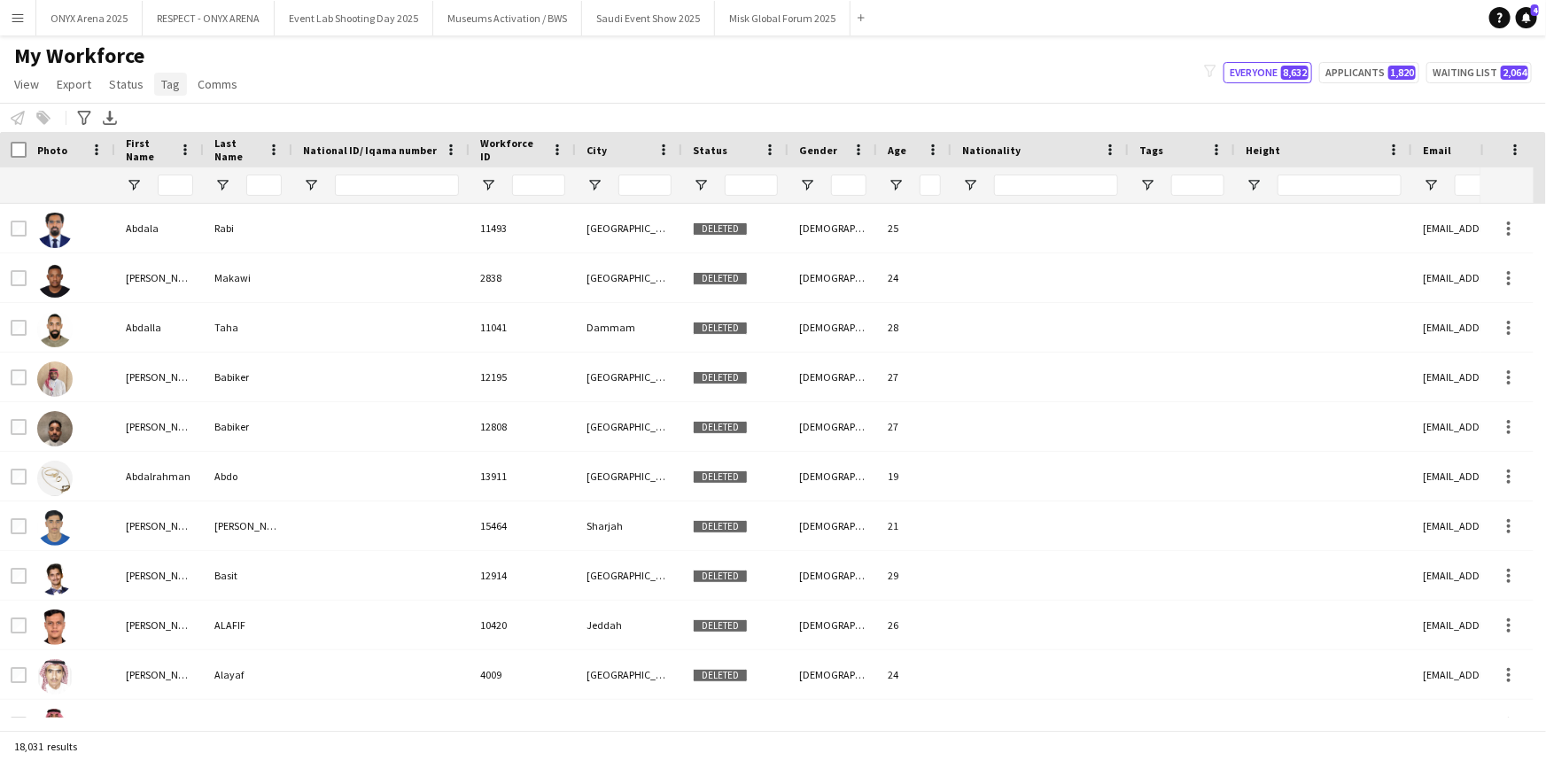
click at [169, 88] on span "Tag" at bounding box center [170, 84] width 19 height 16
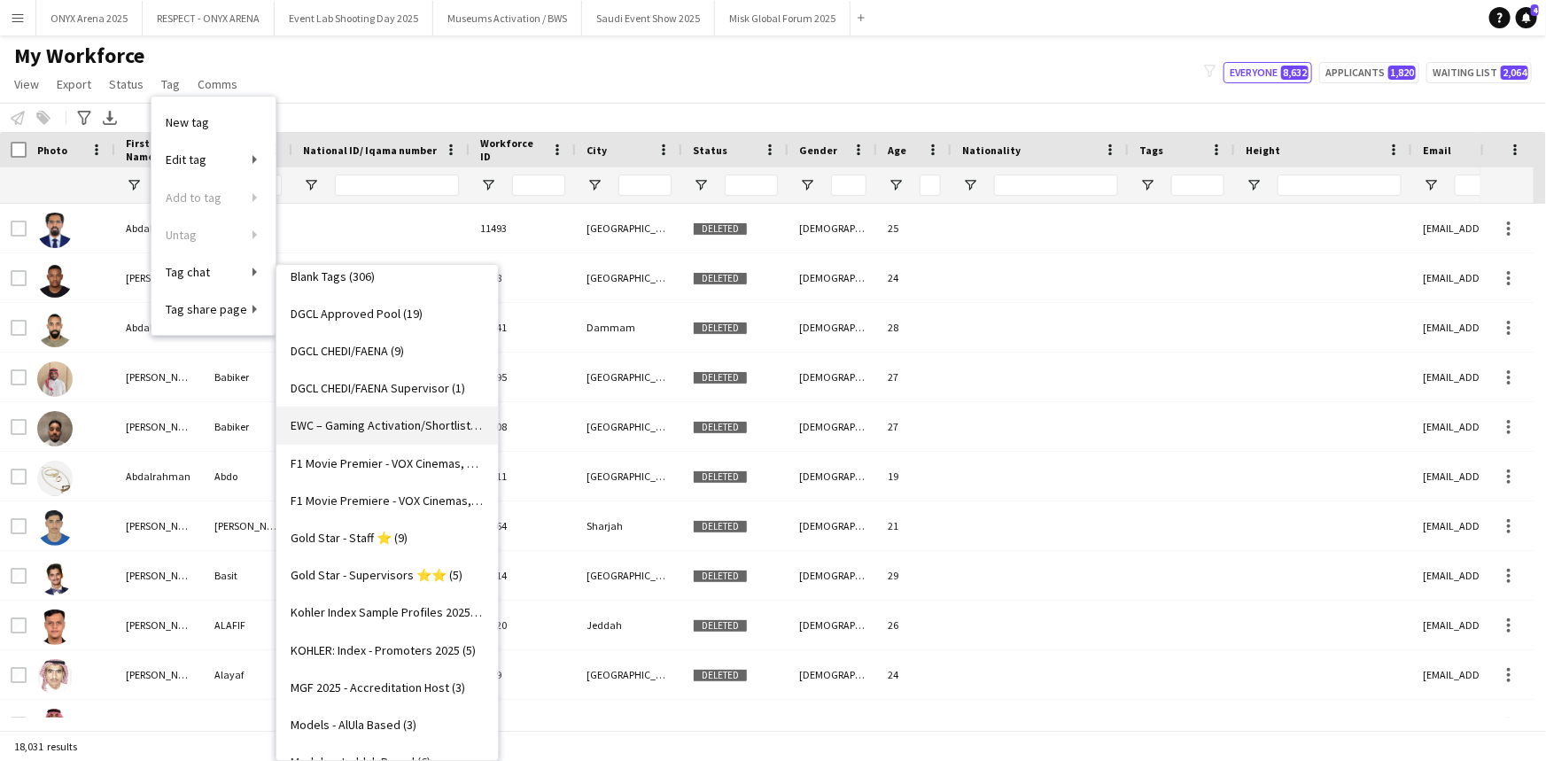
scroll to position [483, 0]
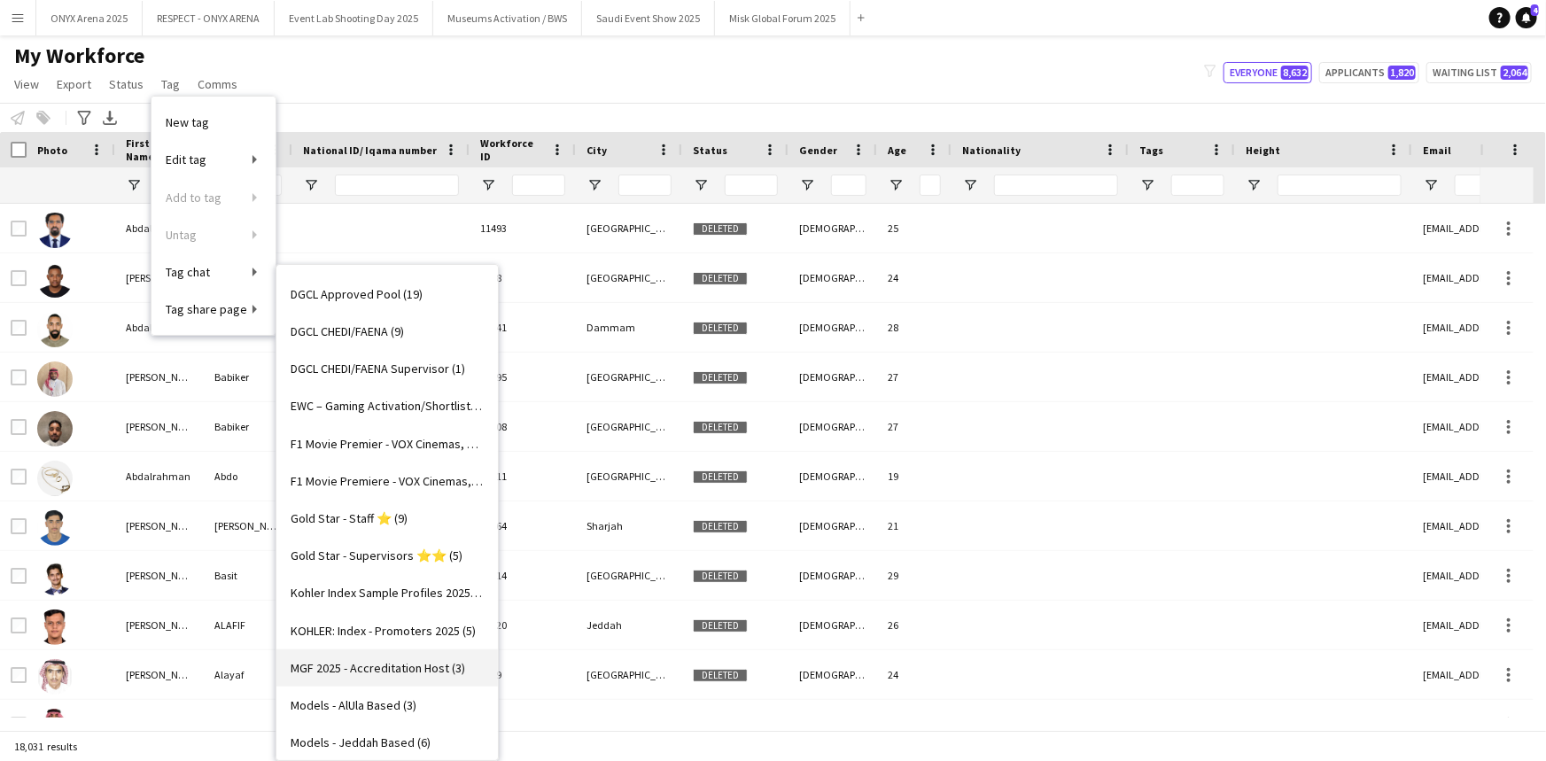
click at [360, 660] on span "MGF 2025 - Accreditation Host (3)" at bounding box center [378, 668] width 175 height 16
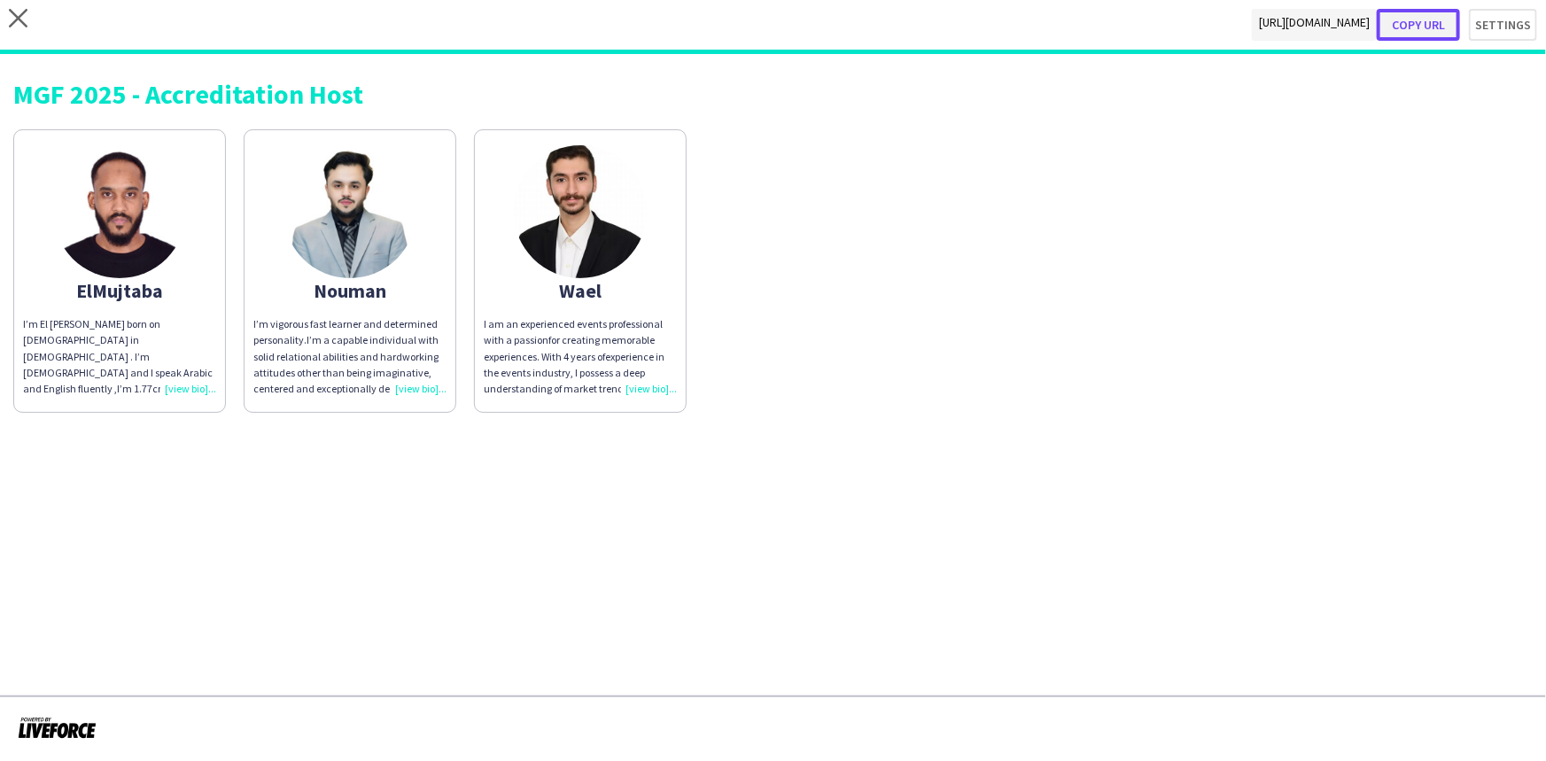
click at [1439, 22] on button "Copy url" at bounding box center [1418, 25] width 83 height 32
click at [1442, 24] on button "Copy url" at bounding box center [1418, 25] width 83 height 32
